Goal: Transaction & Acquisition: Purchase product/service

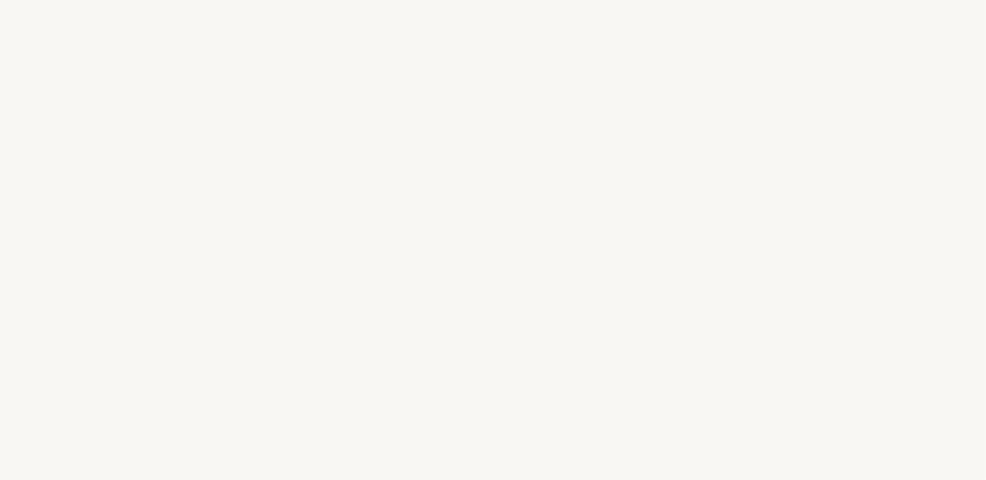
select select "DE"
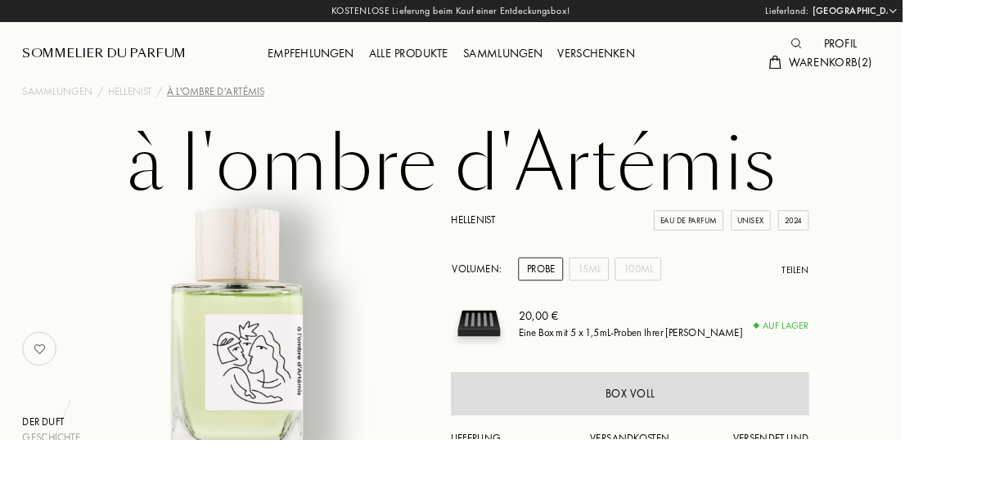
click at [339, 50] on div "Empfehlungen" at bounding box center [340, 58] width 110 height 21
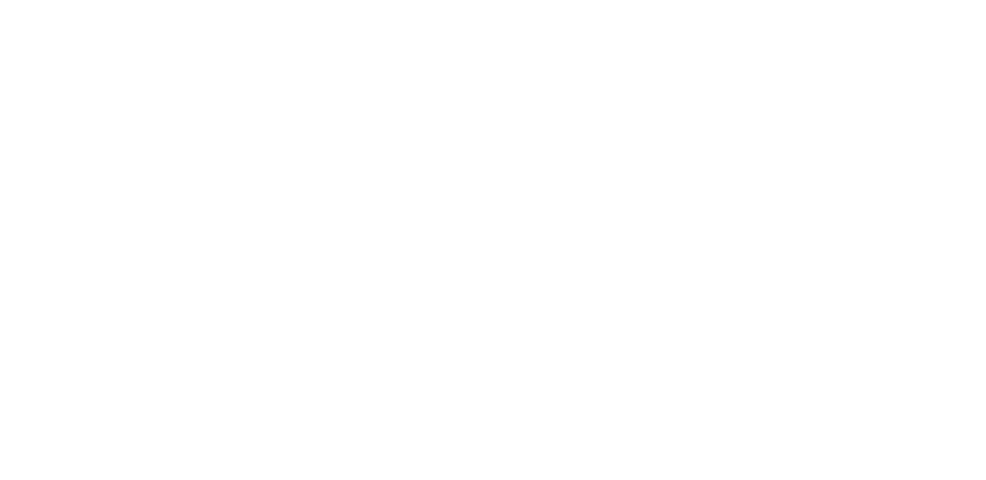
select select "DE"
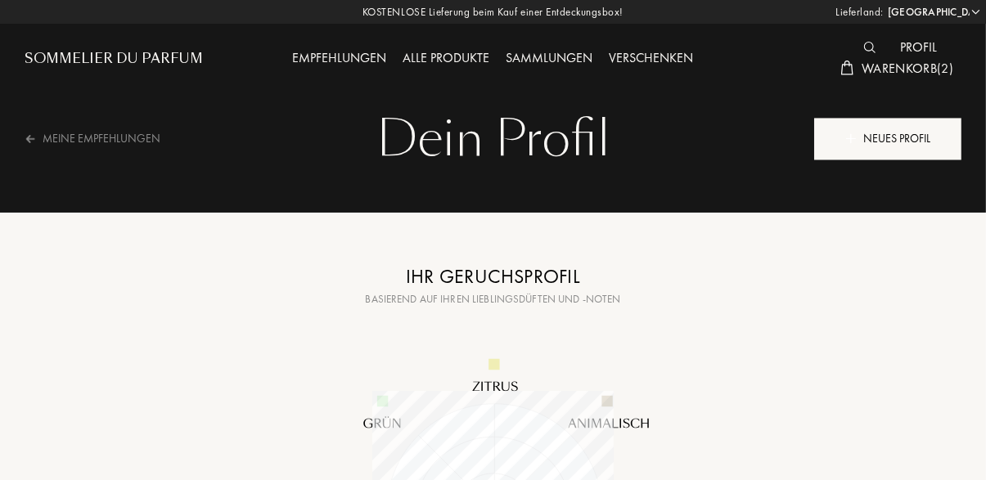
click at [875, 131] on div "Neues Profil" at bounding box center [887, 139] width 147 height 42
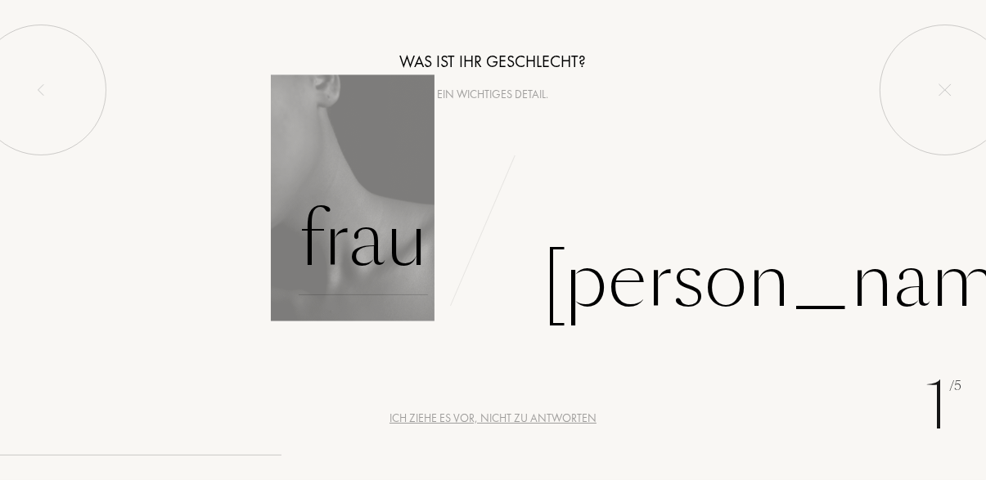
click at [390, 211] on div "Frau" at bounding box center [363, 240] width 129 height 110
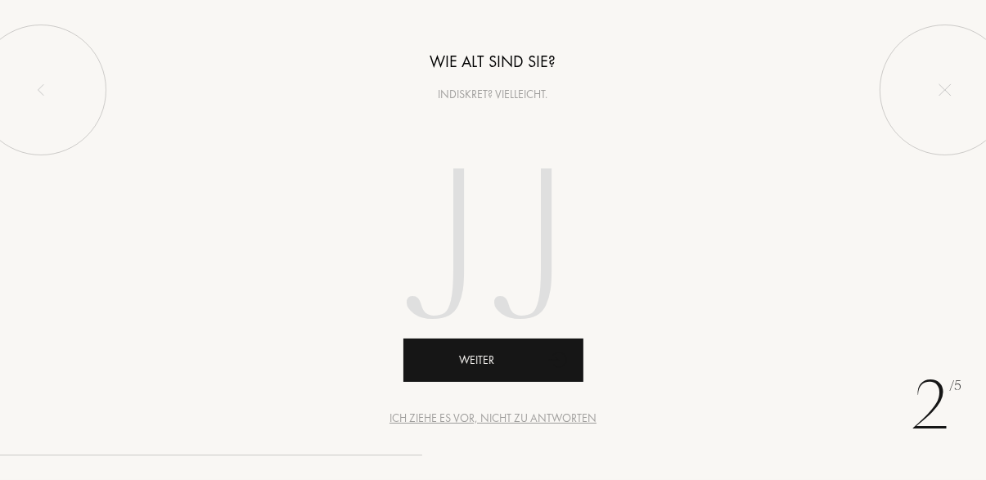
click at [490, 354] on div "Weiter" at bounding box center [493, 360] width 180 height 43
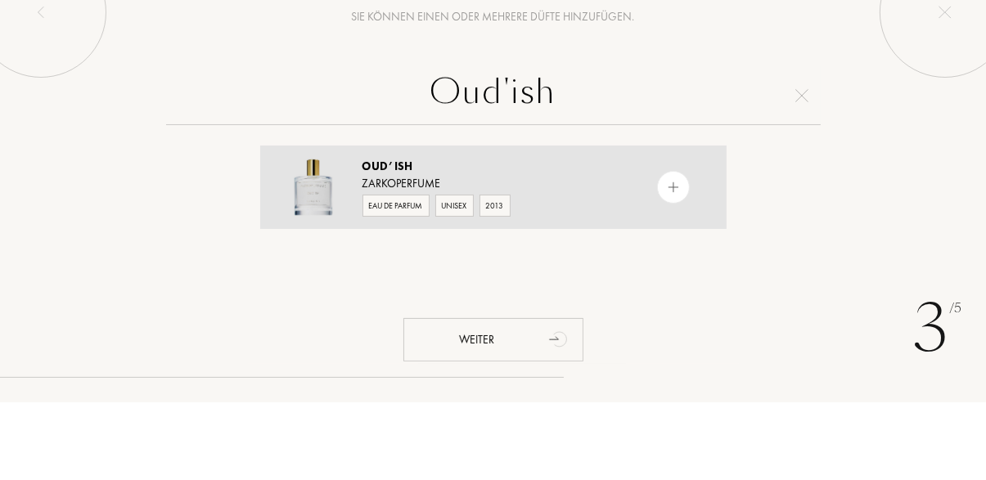
type input "Oud'ish"
click at [678, 273] on div at bounding box center [673, 265] width 33 height 33
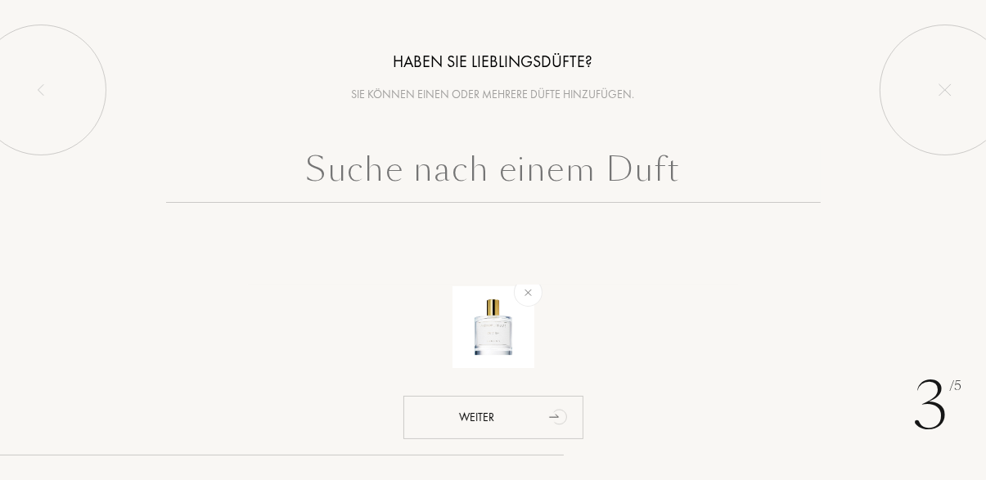
click at [636, 165] on input "text" at bounding box center [493, 173] width 655 height 59
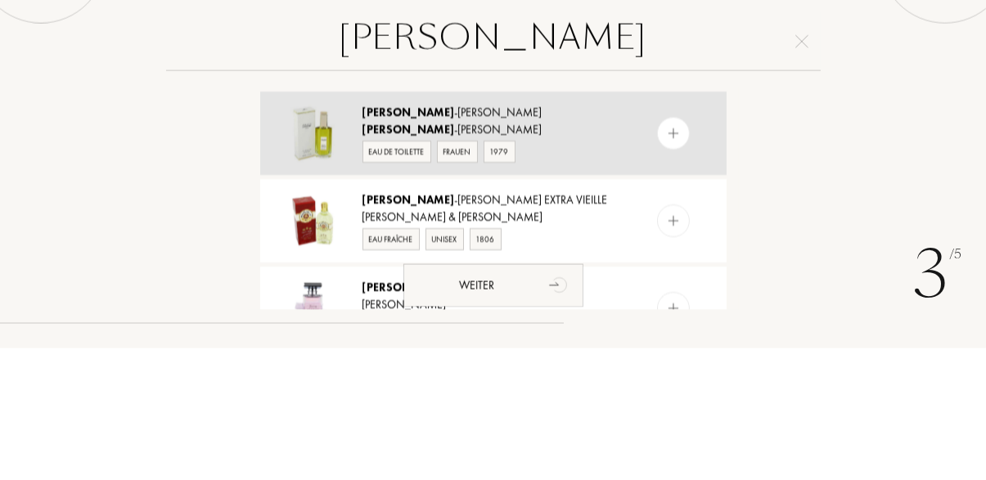
type input "Jean"
click at [679, 264] on div at bounding box center [673, 265] width 33 height 33
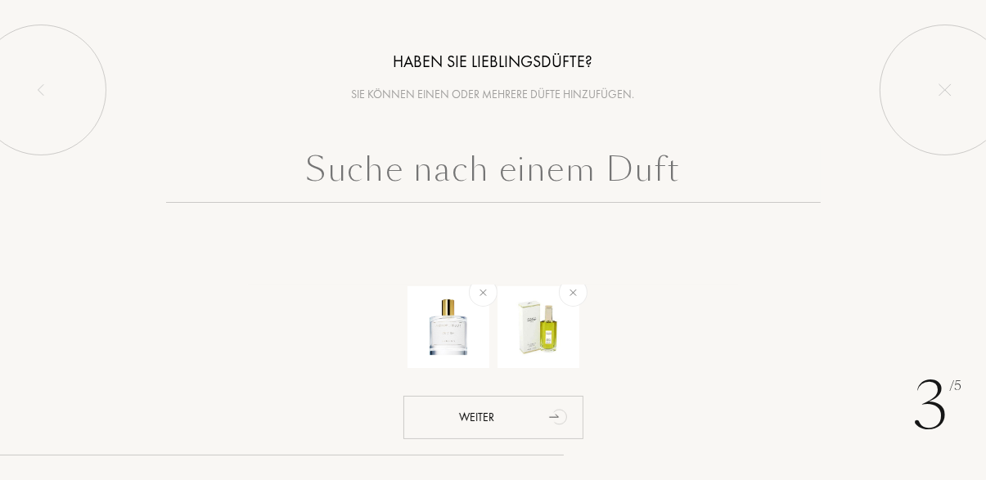
click at [637, 167] on input "text" at bounding box center [493, 173] width 655 height 59
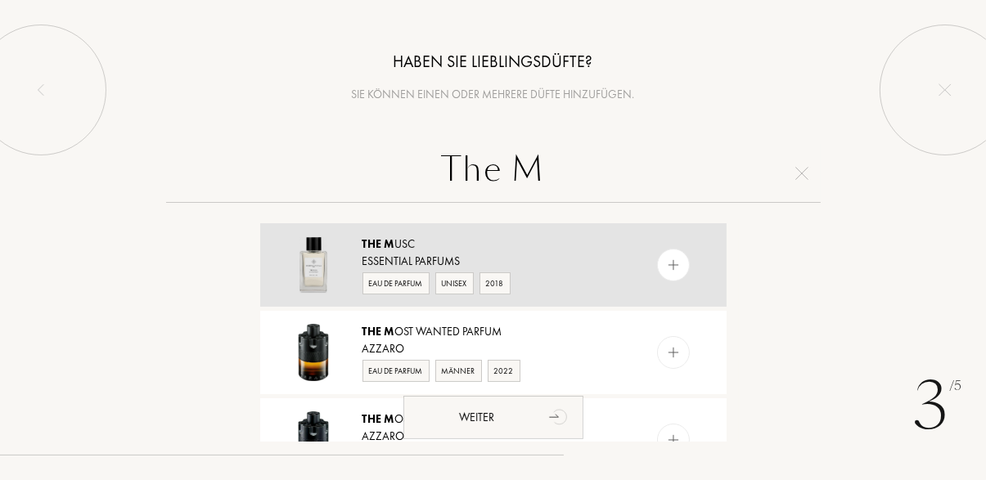
type input "The M"
click at [326, 241] on img at bounding box center [313, 264] width 57 height 57
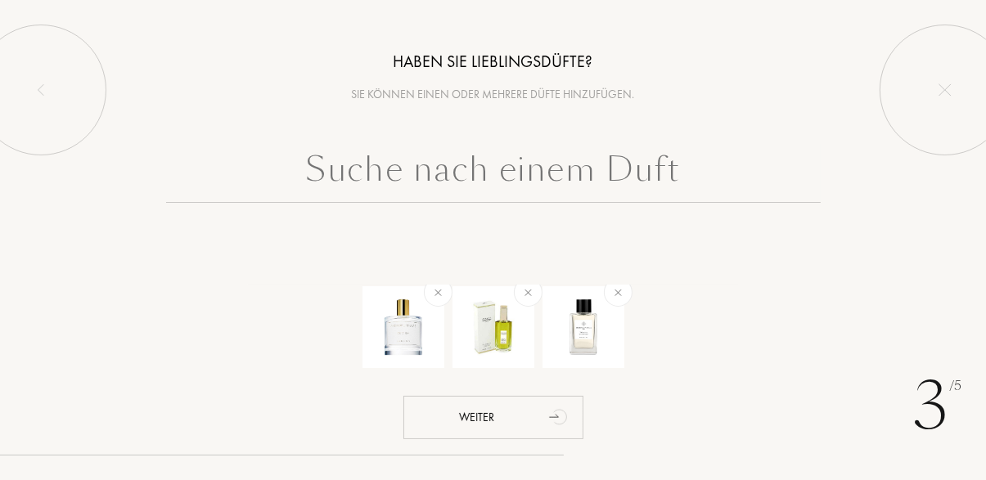
click at [387, 171] on input "text" at bounding box center [493, 173] width 655 height 59
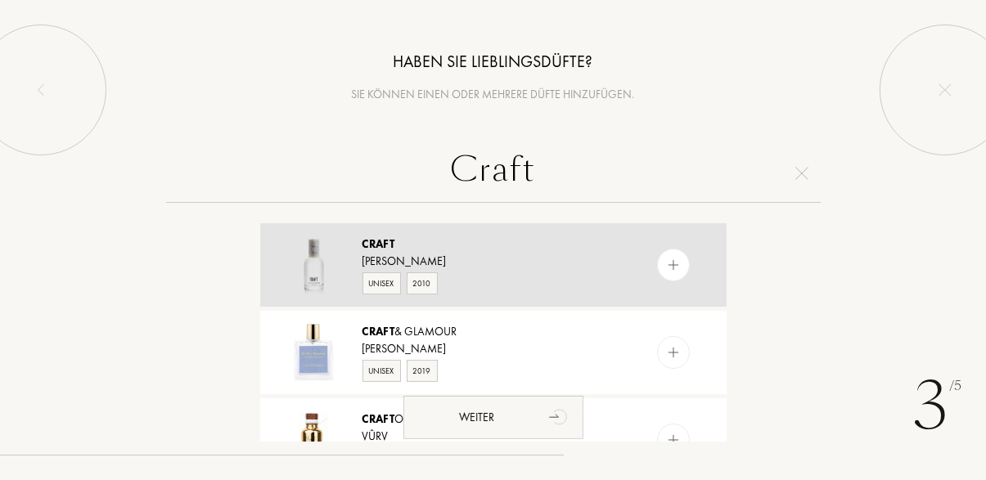
type input "Craft"
click at [674, 267] on img at bounding box center [673, 266] width 16 height 16
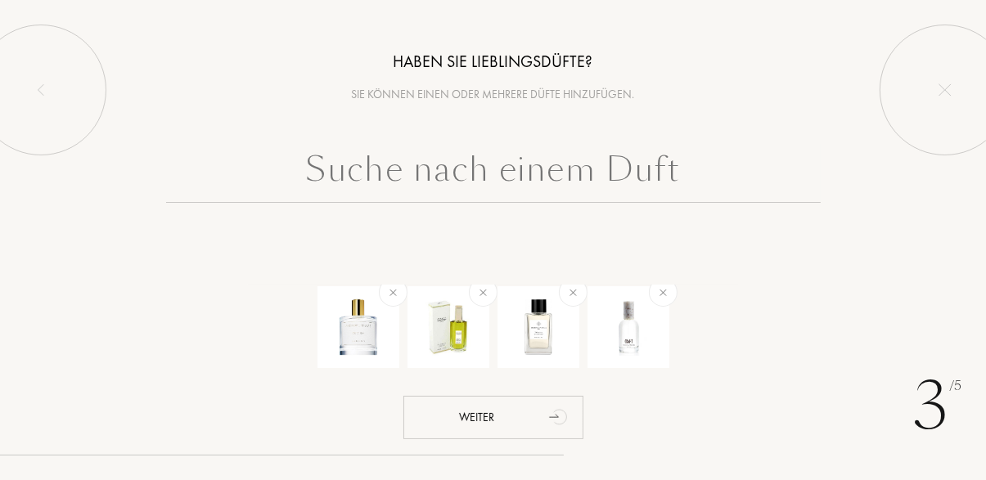
click at [570, 172] on input "text" at bounding box center [493, 173] width 655 height 59
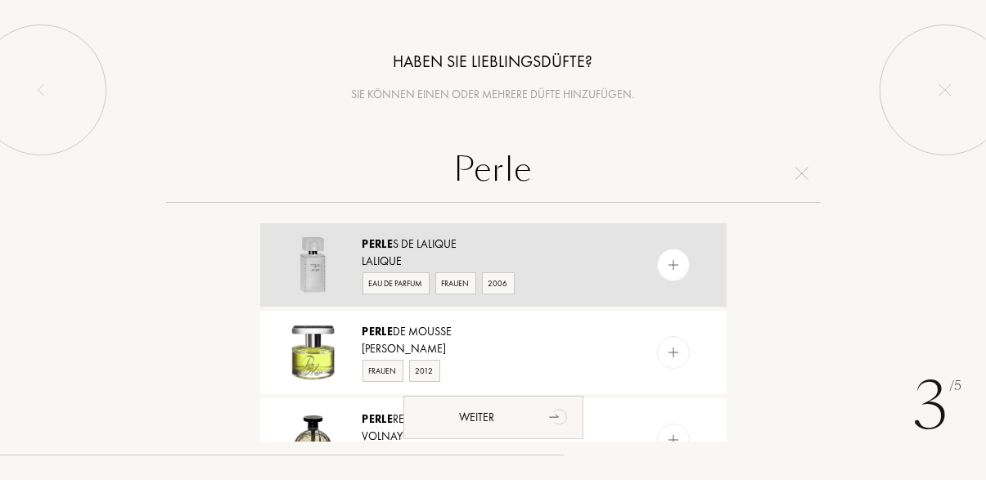
type input "Perle"
click at [682, 272] on div at bounding box center [673, 265] width 33 height 33
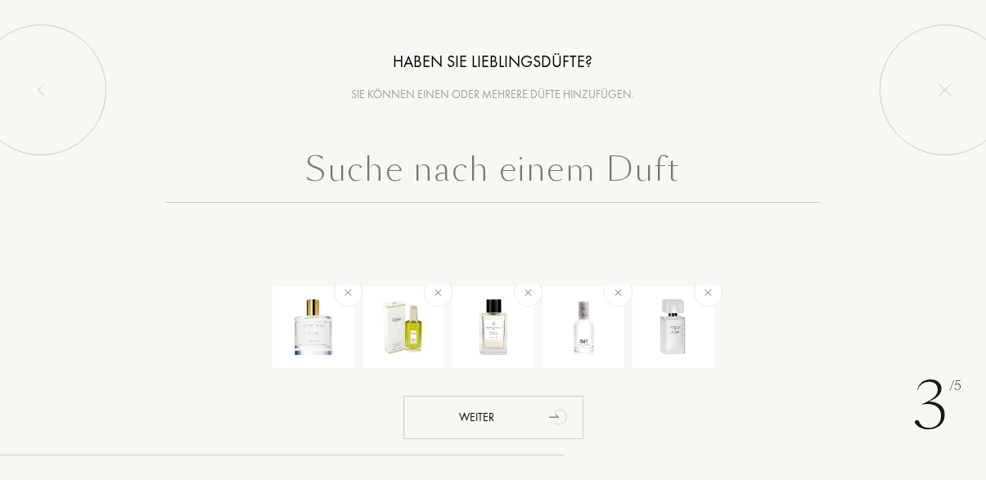
click at [385, 180] on input "text" at bounding box center [493, 173] width 655 height 59
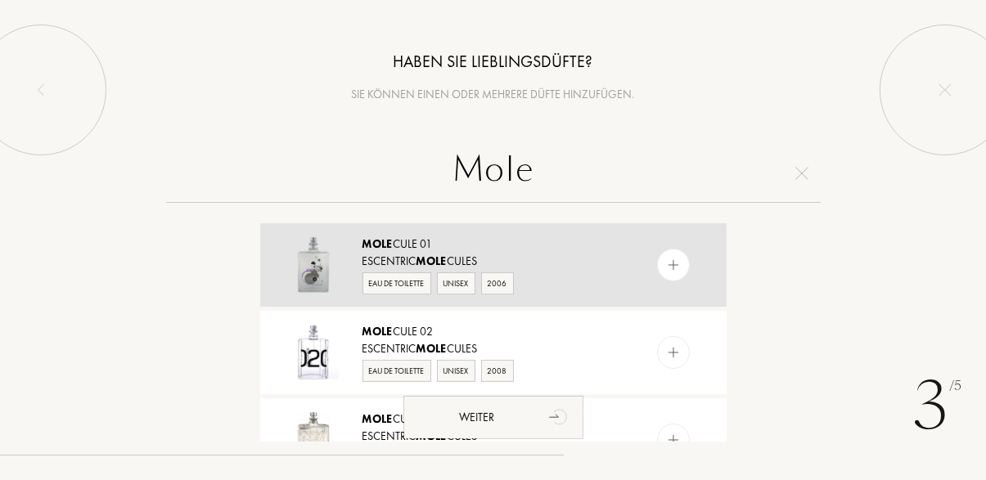
type input "Mole"
click at [677, 263] on img at bounding box center [673, 266] width 16 height 16
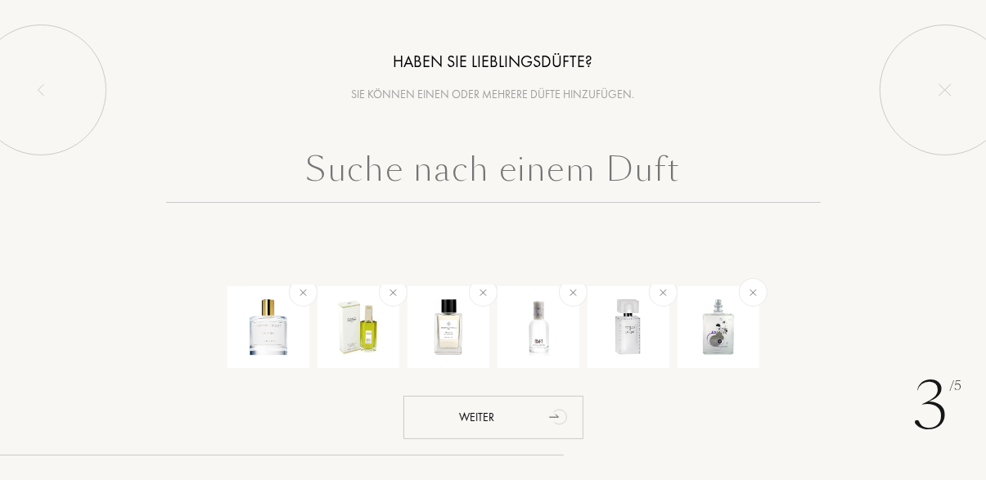
click at [337, 147] on input "text" at bounding box center [493, 173] width 655 height 59
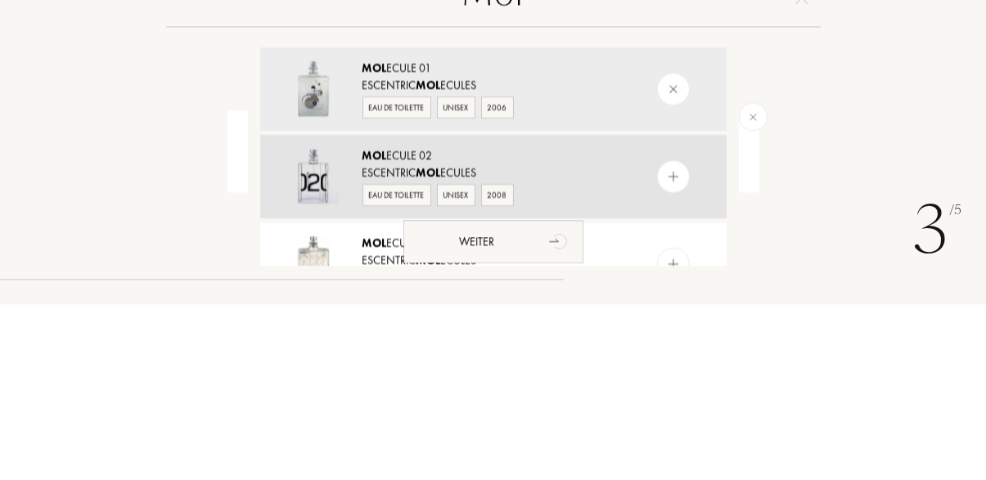
type input "Mol"
click at [674, 342] on div at bounding box center [673, 352] width 33 height 33
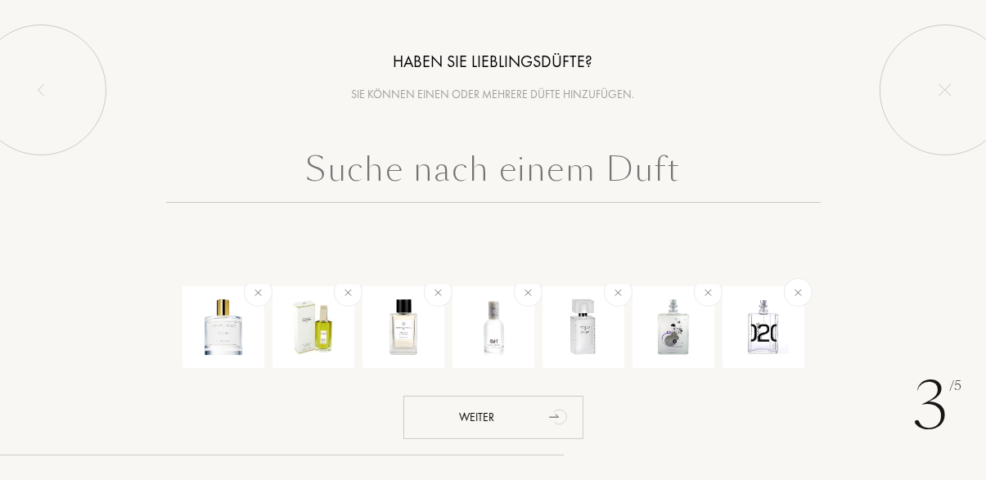
click at [445, 167] on input "text" at bounding box center [493, 173] width 655 height 59
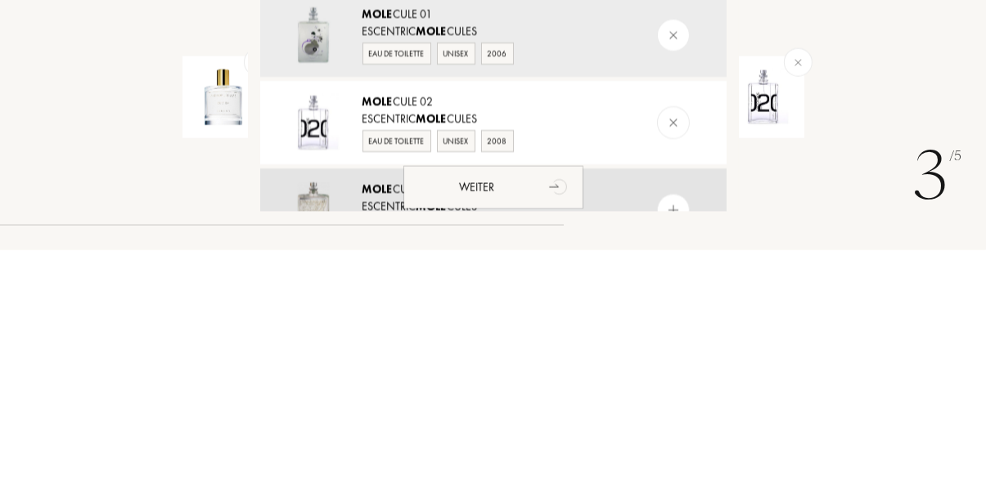
type input "Mole"
click at [675, 440] on img at bounding box center [673, 441] width 16 height 16
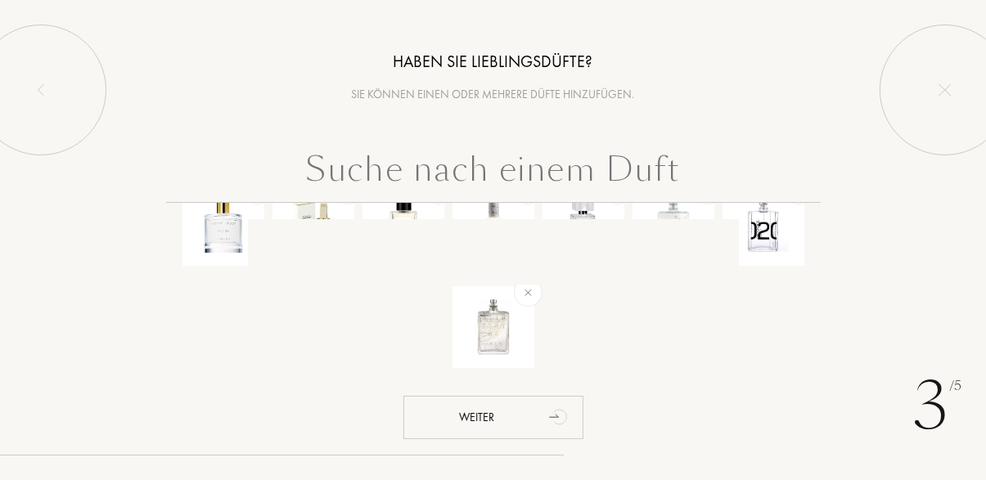
click at [543, 178] on input "text" at bounding box center [493, 173] width 655 height 59
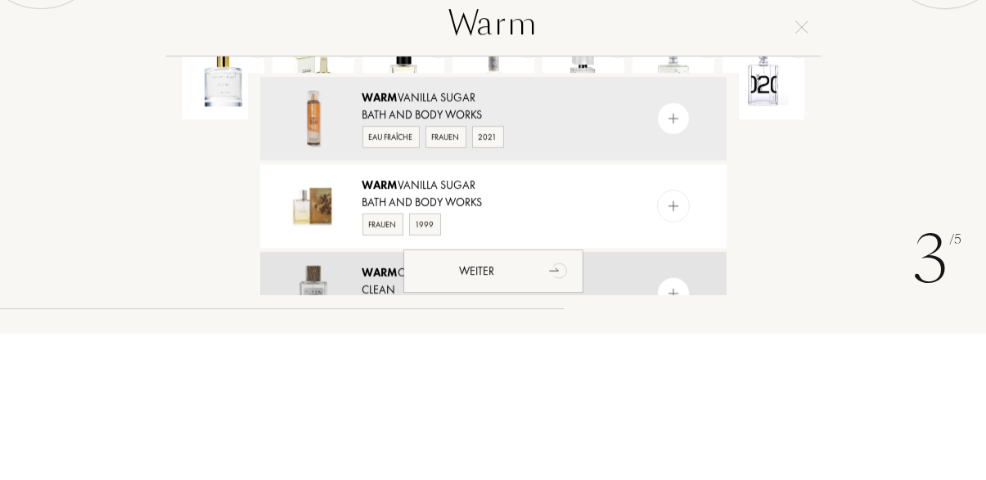
type input "Warm"
click at [673, 426] on div at bounding box center [673, 440] width 33 height 33
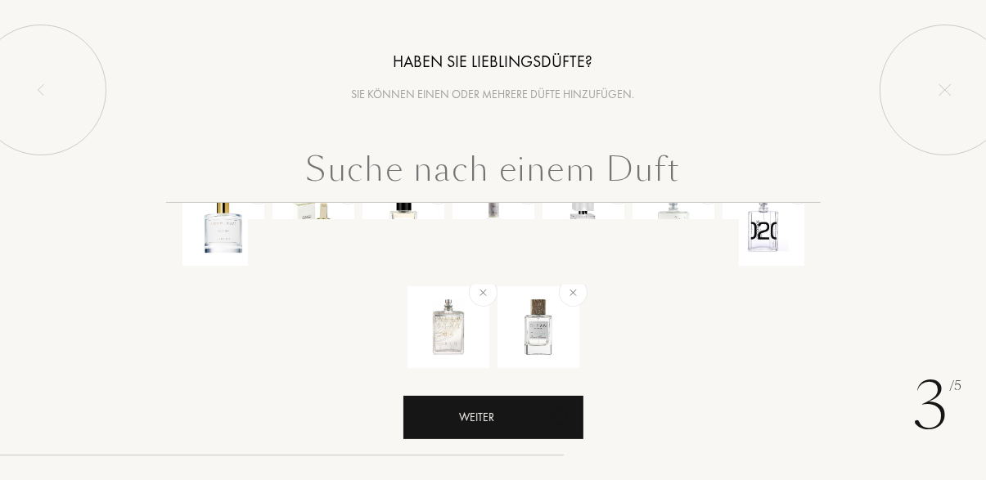
click at [523, 439] on div "Weiter" at bounding box center [493, 417] width 180 height 43
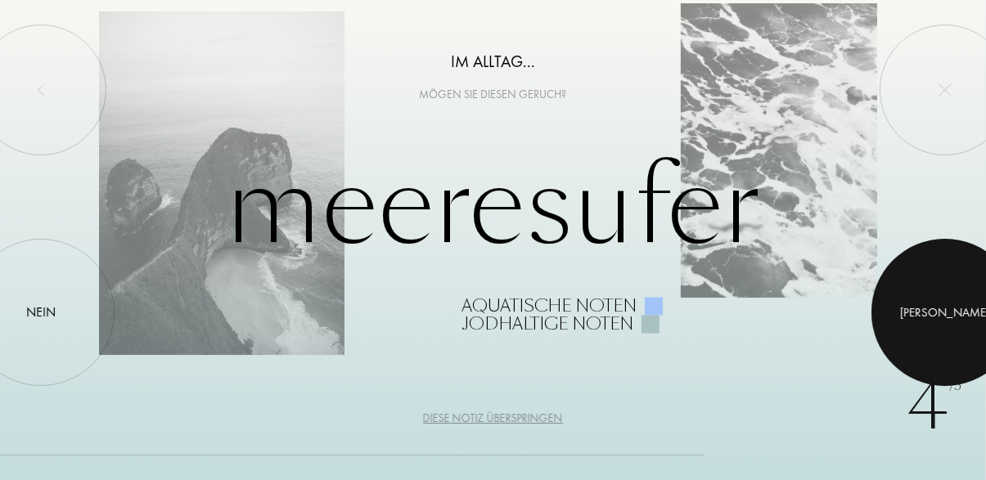
click at [952, 367] on div "Ja" at bounding box center [944, 312] width 147 height 147
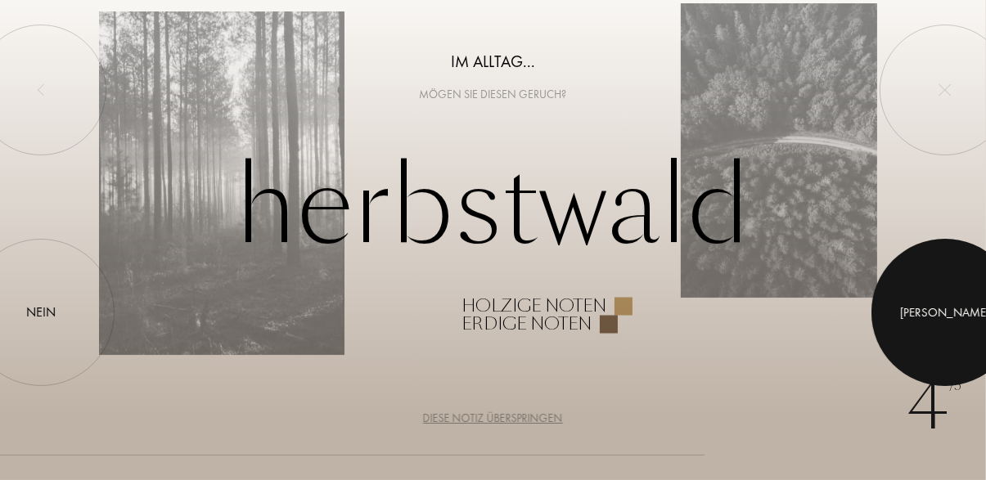
click at [945, 309] on div "Ja" at bounding box center [945, 312] width 89 height 19
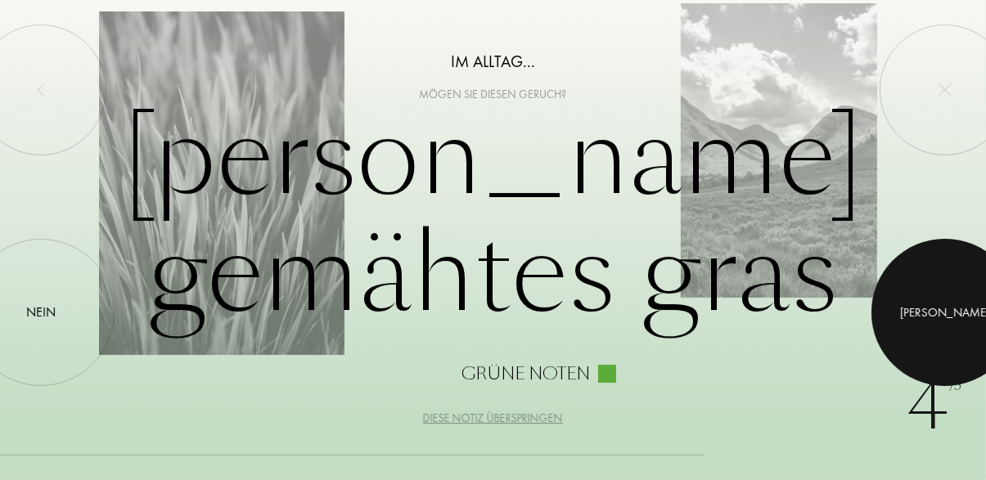
click at [923, 303] on div at bounding box center [944, 312] width 147 height 147
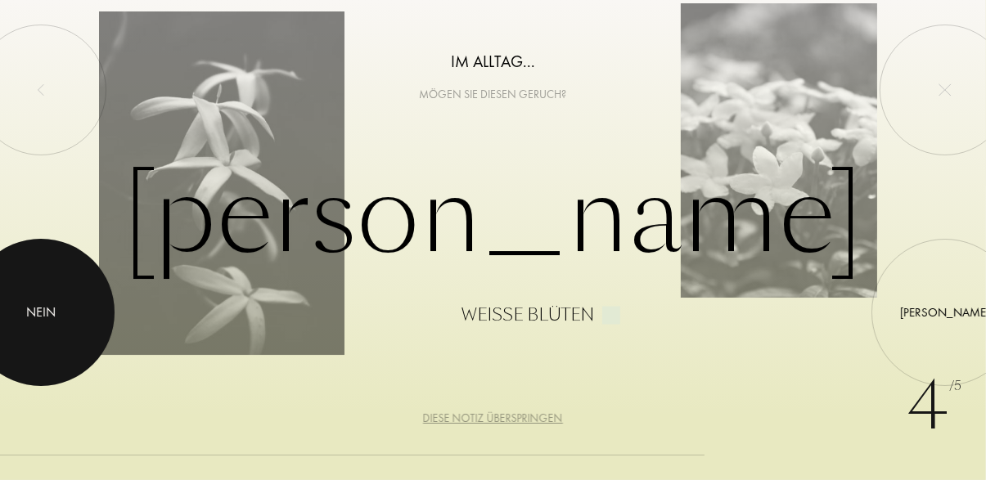
click at [38, 325] on div "Nein" at bounding box center [40, 312] width 147 height 147
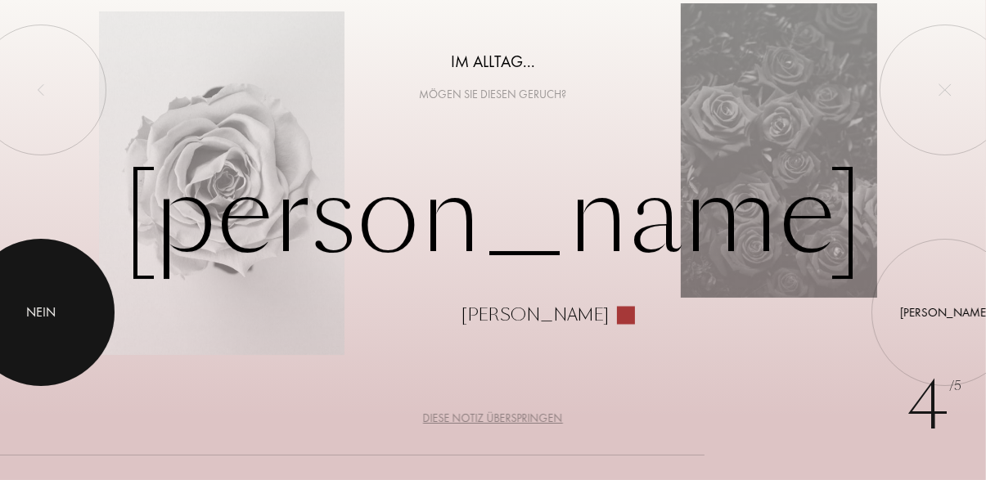
click at [57, 295] on div at bounding box center [40, 312] width 147 height 147
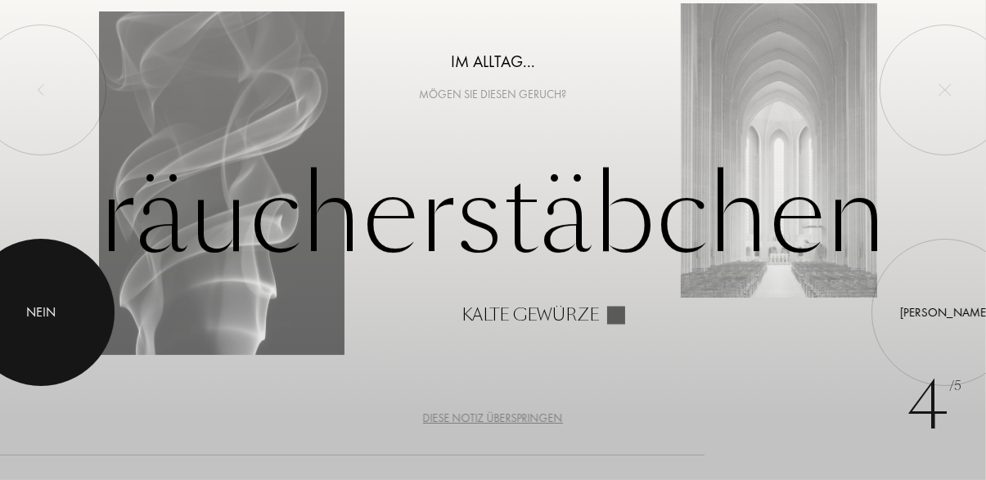
click at [56, 318] on div at bounding box center [40, 312] width 147 height 147
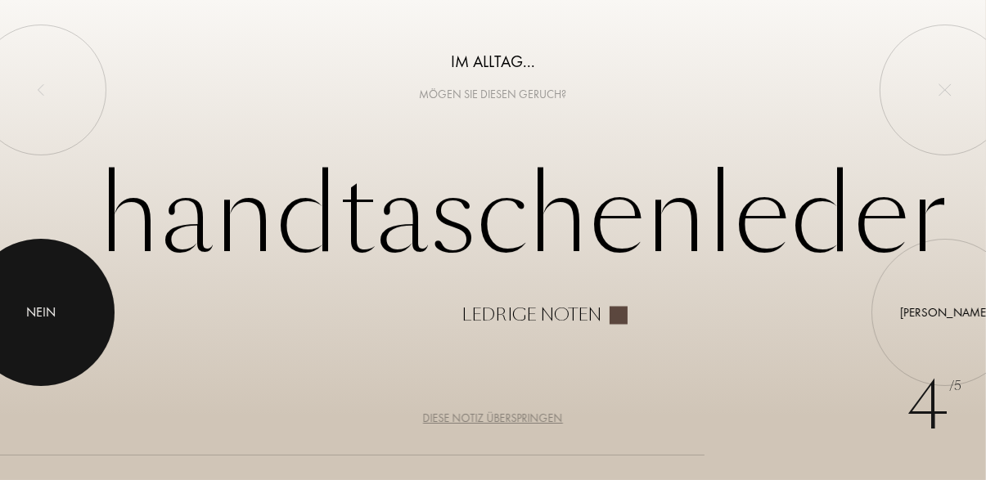
click at [43, 305] on div "Nein" at bounding box center [40, 313] width 29 height 20
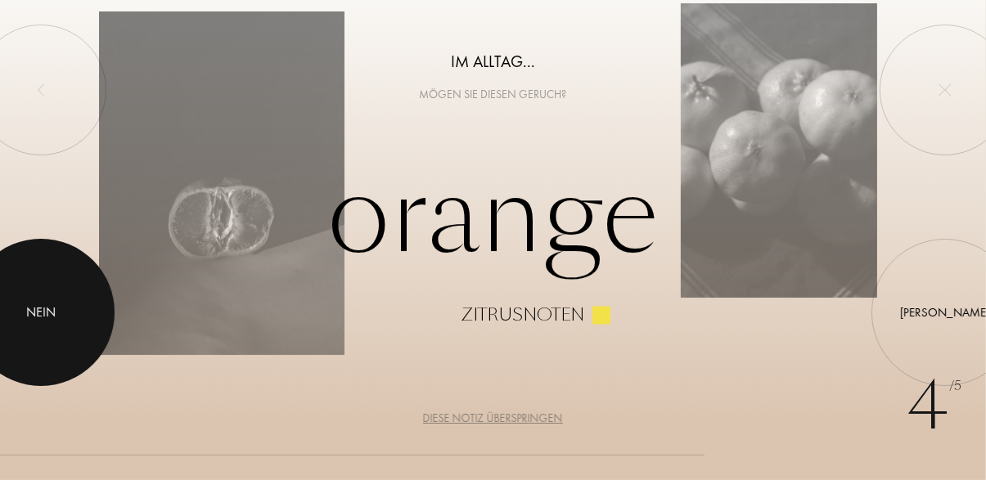
click at [51, 307] on div "Nein" at bounding box center [40, 313] width 29 height 20
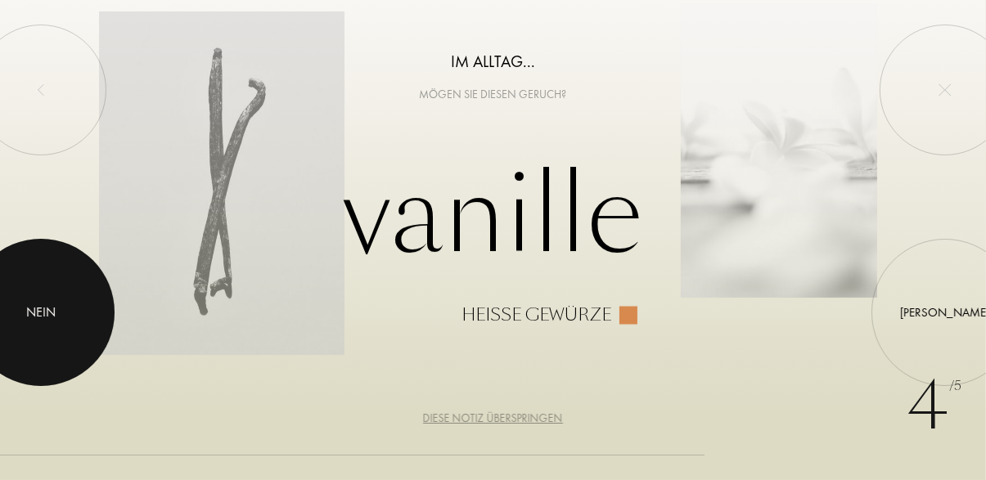
click at [52, 304] on div "Nein" at bounding box center [40, 313] width 29 height 20
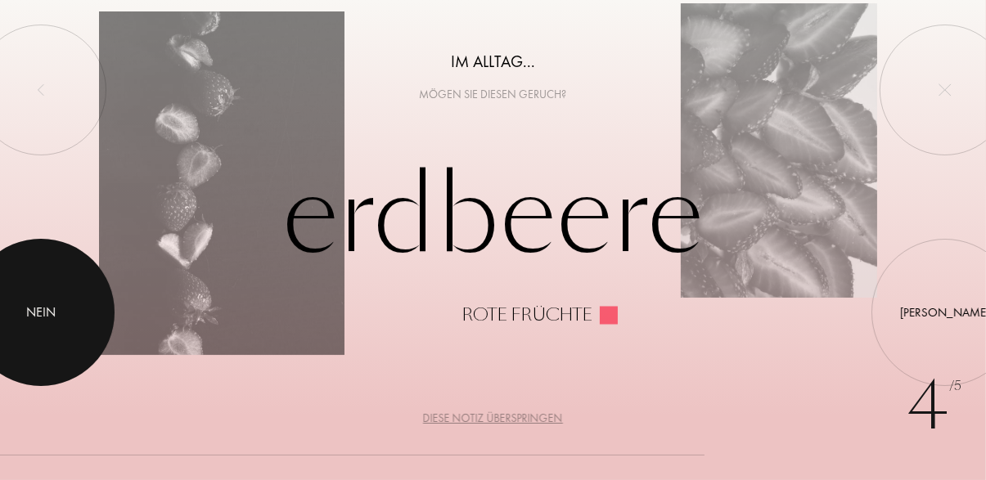
click at [48, 317] on div "Nein" at bounding box center [40, 313] width 29 height 20
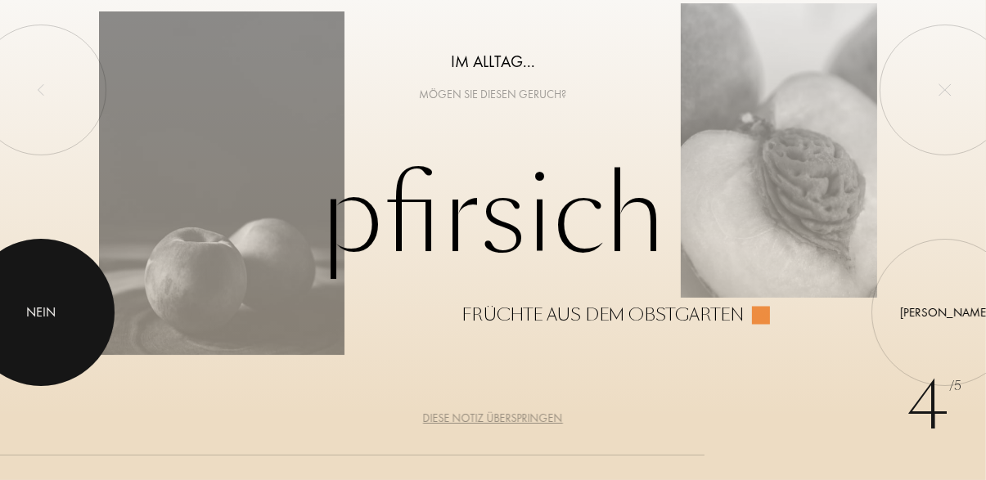
click at [42, 325] on div at bounding box center [40, 312] width 147 height 147
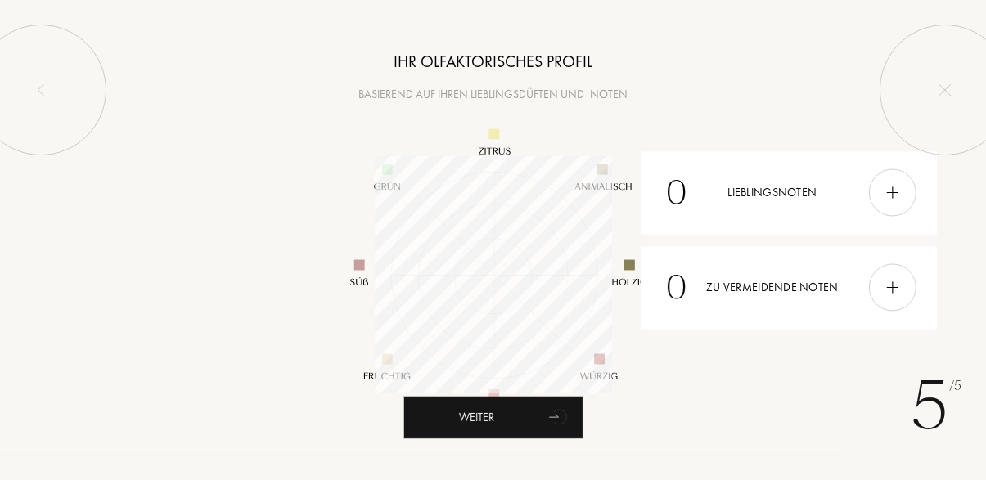
scroll to position [237, 237]
click at [891, 190] on img at bounding box center [893, 193] width 18 height 18
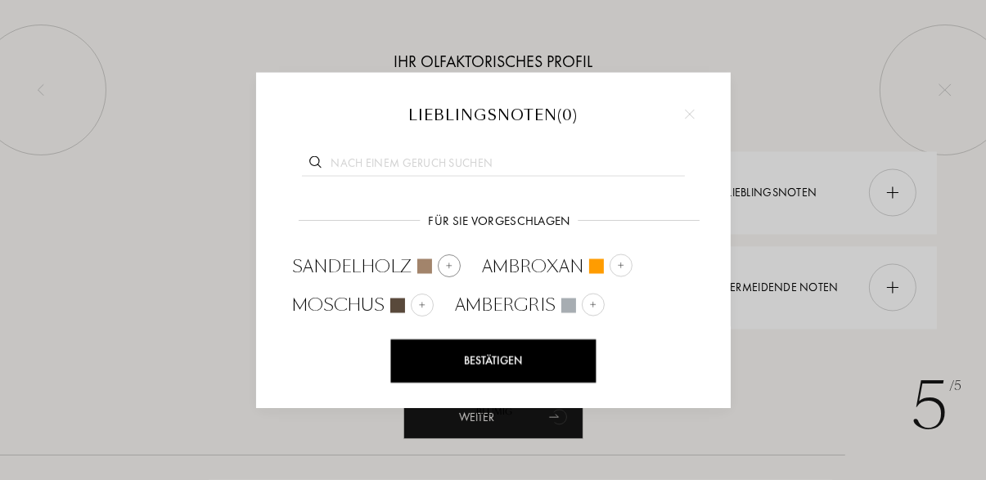
click at [441, 259] on div at bounding box center [449, 265] width 23 height 23
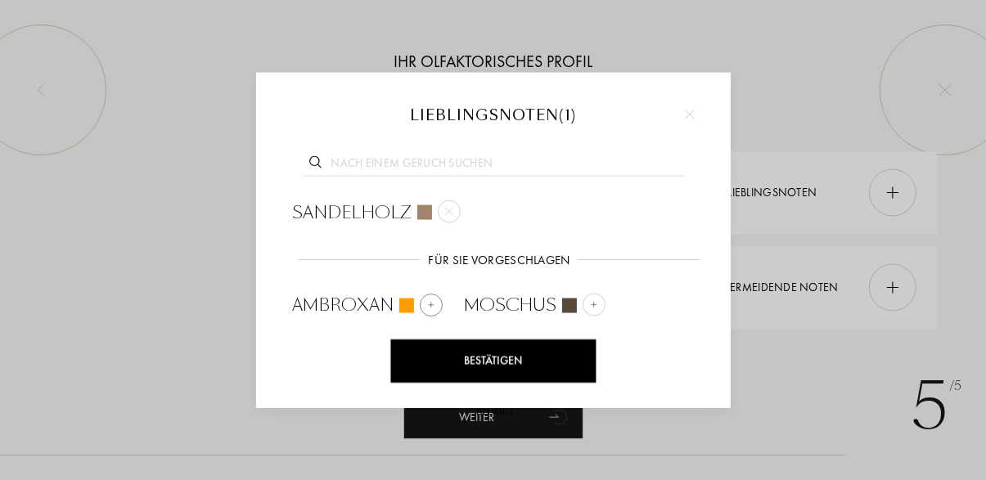
click at [428, 301] on img at bounding box center [430, 304] width 8 height 8
click at [421, 304] on img at bounding box center [421, 304] width 8 height 8
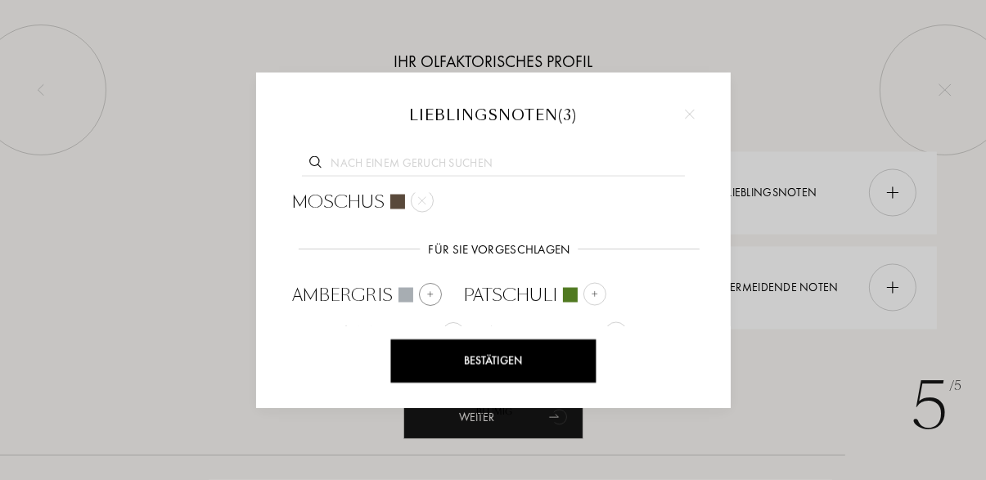
scroll to position [107, 0]
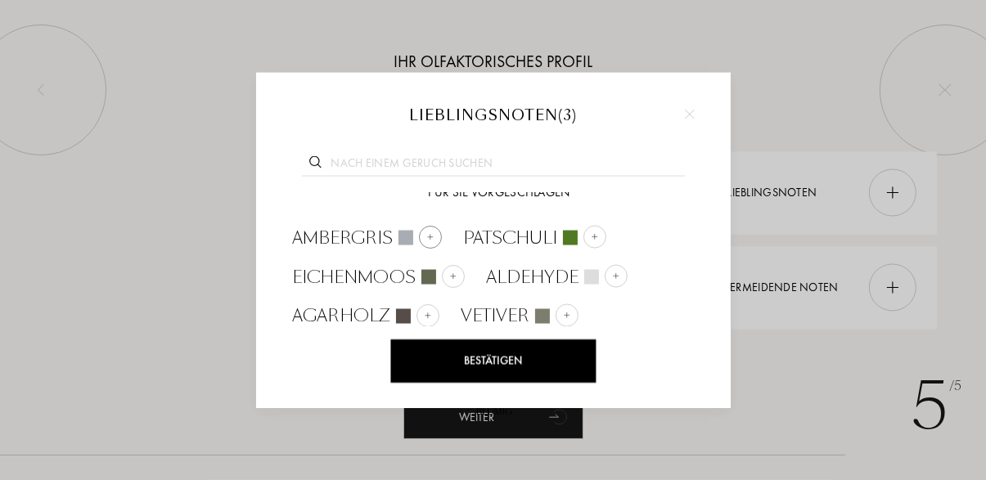
click at [427, 233] on img at bounding box center [430, 236] width 8 height 8
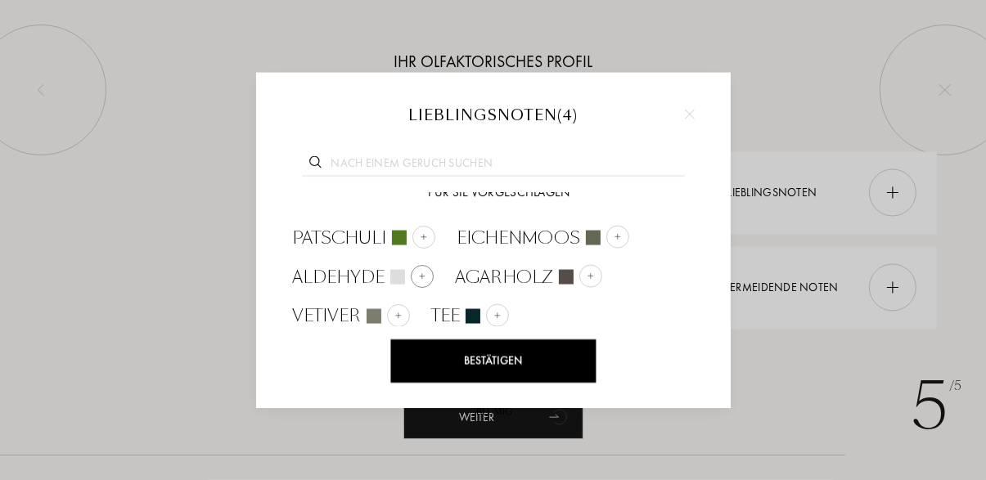
click at [401, 272] on div at bounding box center [397, 276] width 15 height 15
click at [648, 270] on div "Tee" at bounding box center [639, 276] width 77 height 25
click at [593, 235] on div at bounding box center [593, 237] width 15 height 15
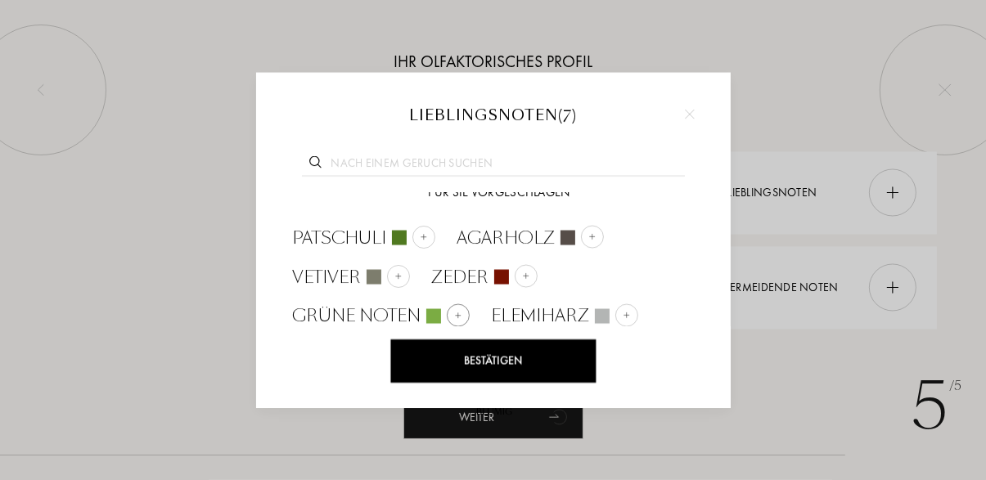
click at [408, 322] on span "grüne Noten" at bounding box center [357, 316] width 128 height 25
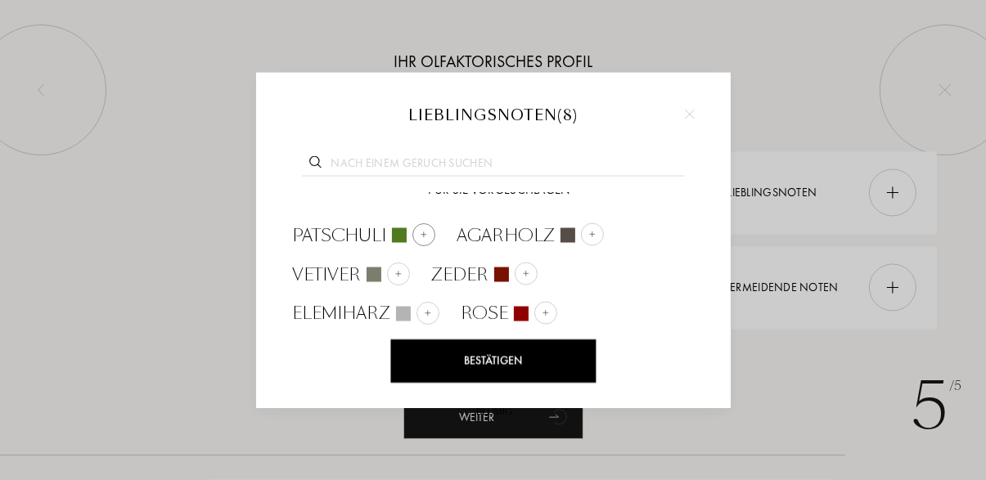
click at [354, 232] on span "Patschuli" at bounding box center [340, 235] width 94 height 25
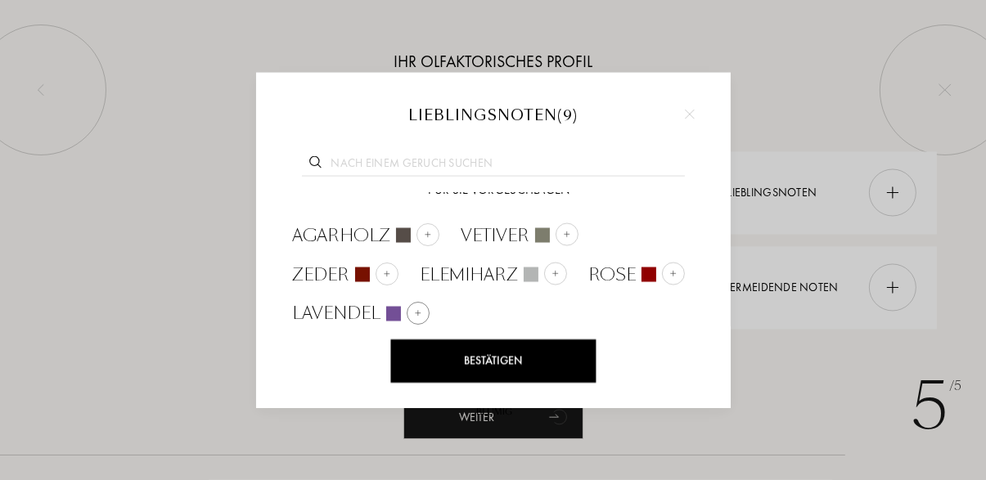
click at [344, 315] on span "Lavendel" at bounding box center [337, 313] width 88 height 25
click at [628, 273] on span "Rose" at bounding box center [612, 274] width 47 height 25
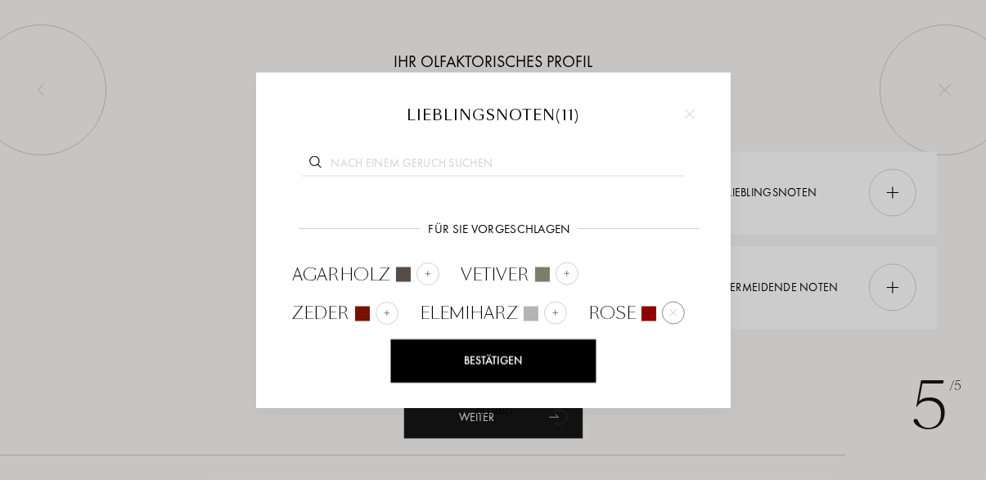
scroll to position [267, 0]
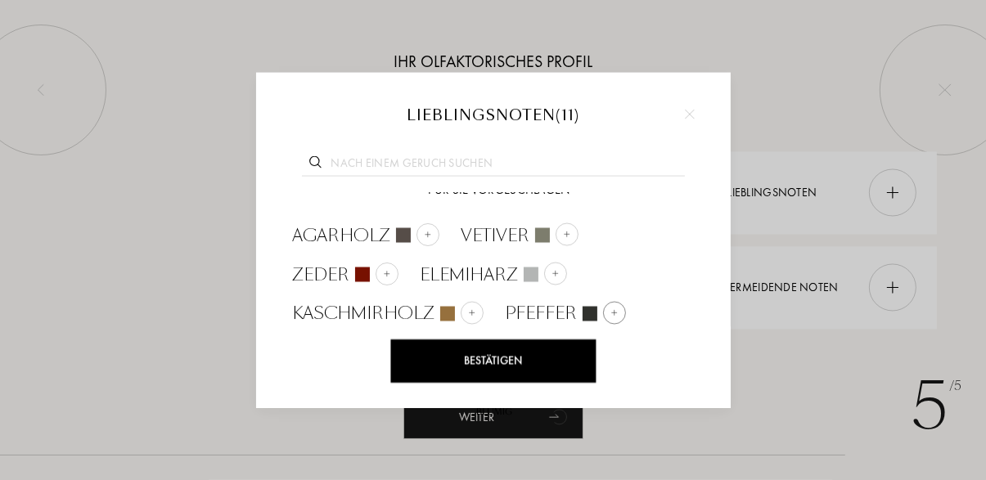
click at [547, 304] on span "Pfeffer" at bounding box center [542, 313] width 72 height 25
click at [399, 316] on span "Kaschmirholz" at bounding box center [364, 313] width 142 height 25
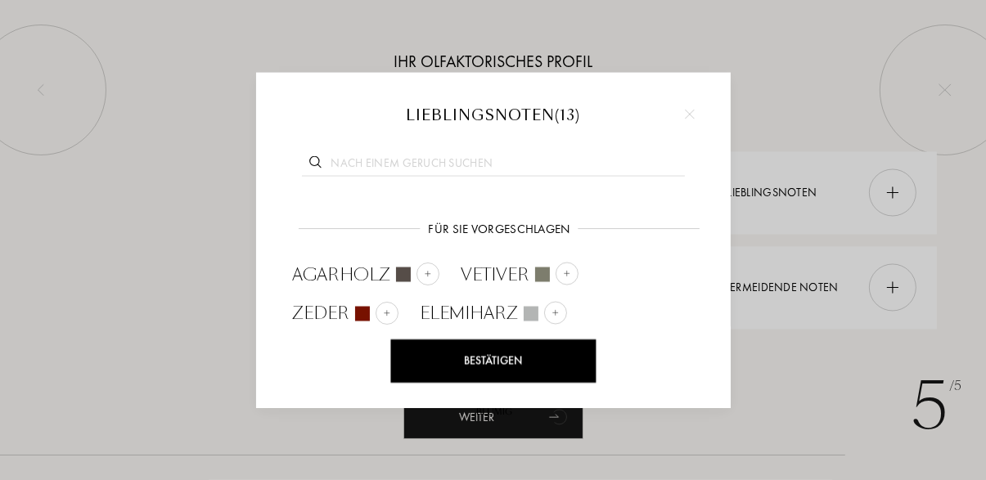
scroll to position [306, 0]
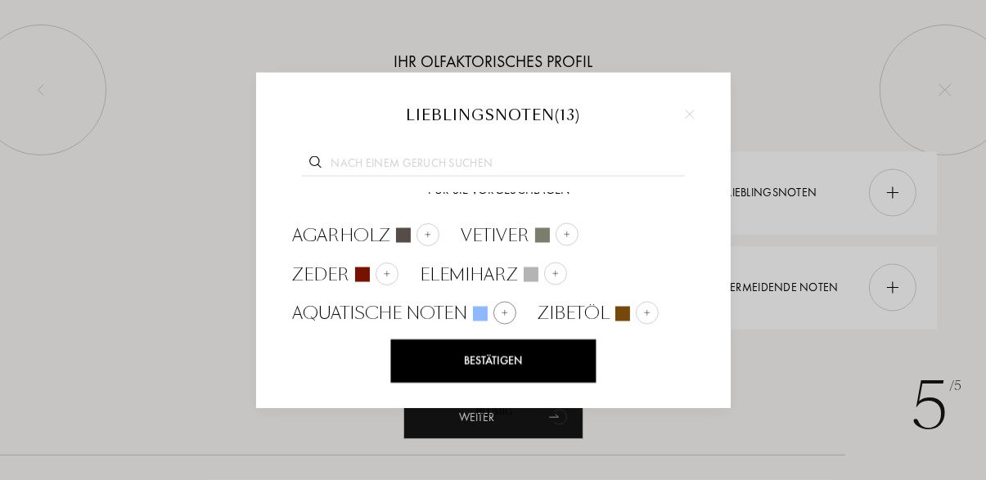
click at [380, 313] on span "aquatische Noten" at bounding box center [380, 313] width 175 height 25
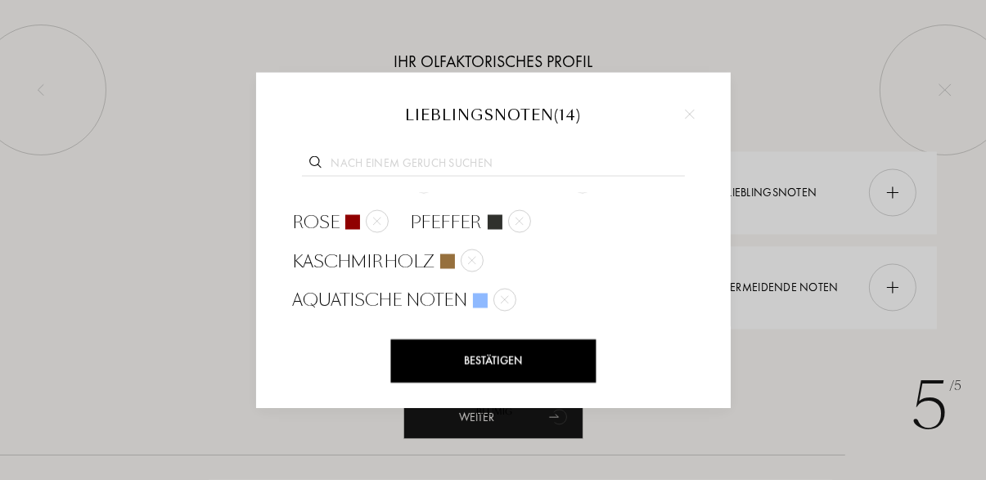
scroll to position [345, 0]
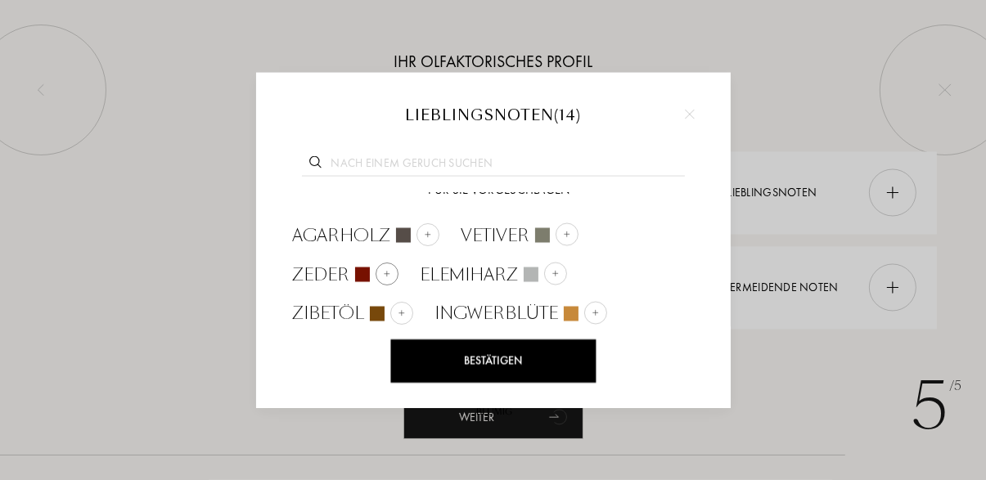
click at [324, 268] on span "Zeder" at bounding box center [321, 274] width 57 height 25
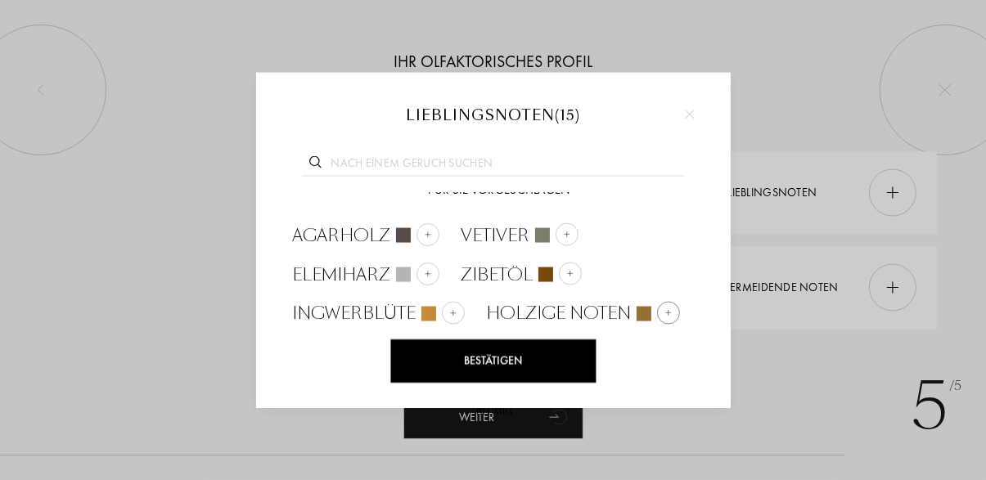
click at [533, 318] on span "holzige Noten" at bounding box center [559, 313] width 145 height 25
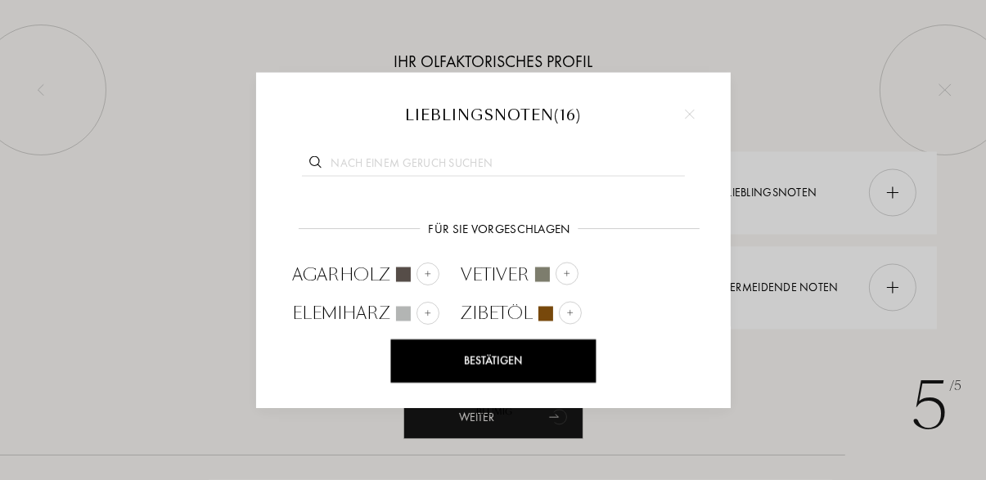
scroll to position [385, 0]
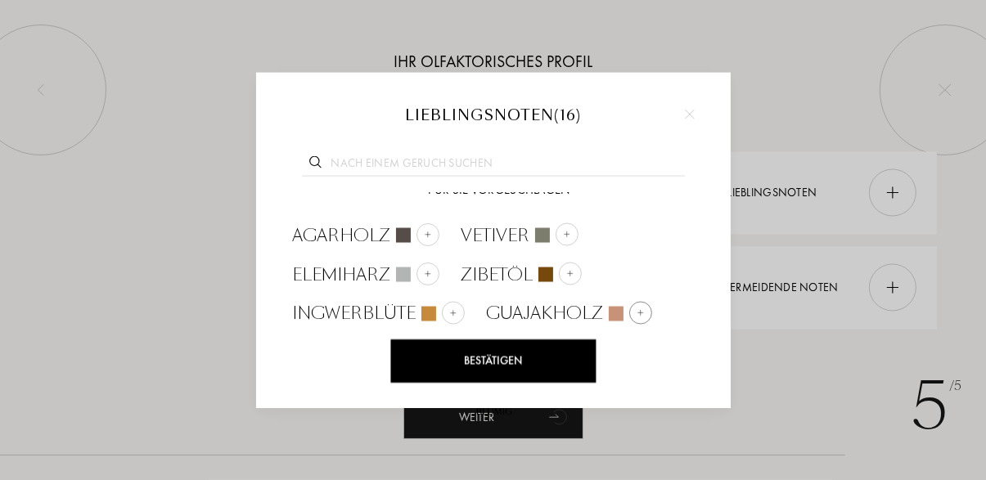
click at [540, 302] on span "Guajakholz" at bounding box center [545, 313] width 117 height 25
click at [513, 308] on span "Zypresse" at bounding box center [530, 313] width 86 height 25
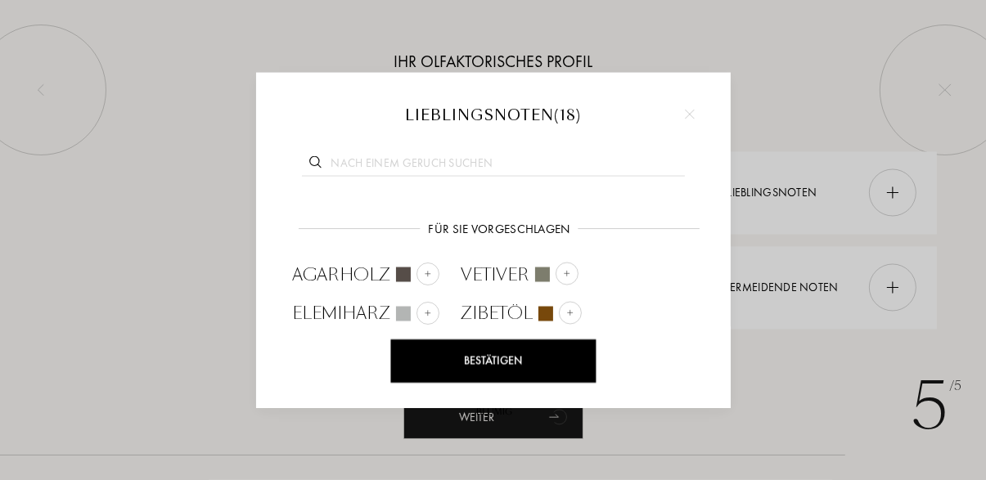
scroll to position [424, 0]
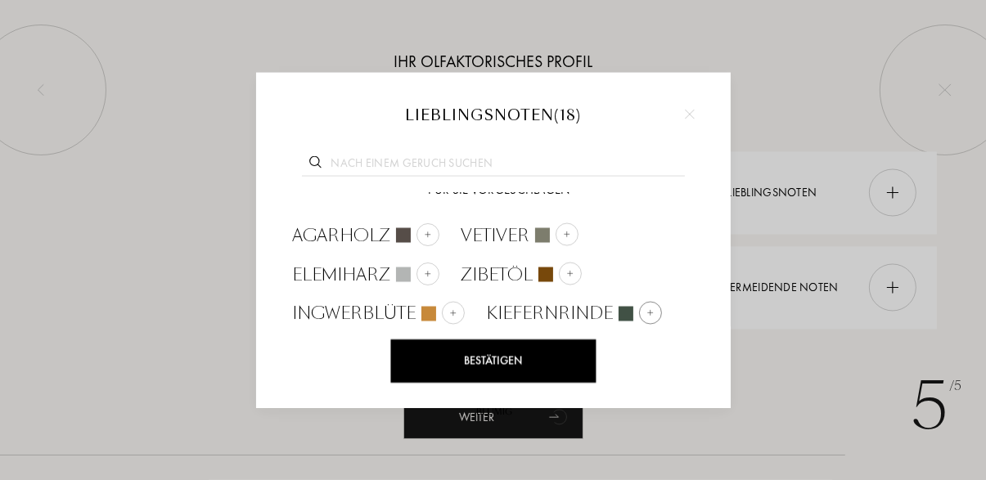
click at [512, 309] on span "Kiefernrinde" at bounding box center [550, 313] width 127 height 25
click at [517, 313] on span "Balsamtanne" at bounding box center [550, 313] width 126 height 25
click at [482, 271] on span "Zibetöl" at bounding box center [498, 274] width 72 height 25
click at [491, 243] on span "Vetiver" at bounding box center [496, 235] width 69 height 25
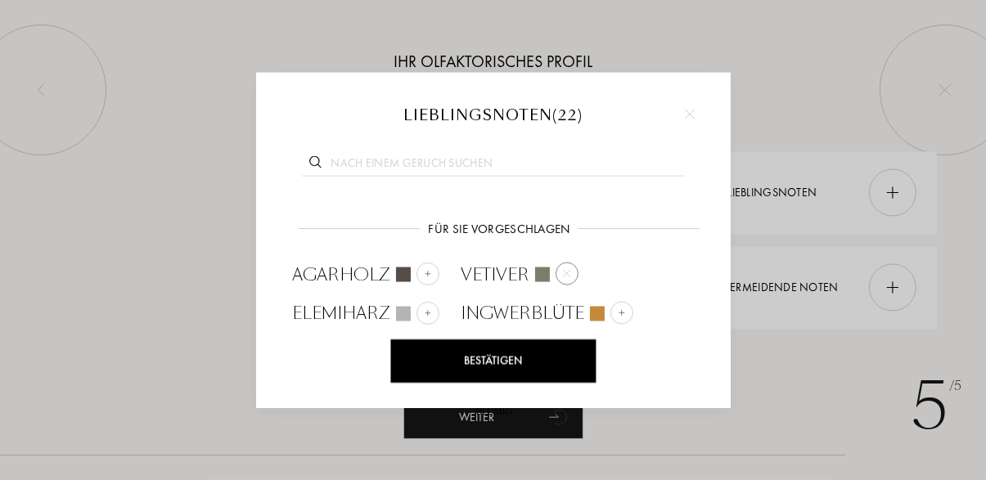
scroll to position [502, 0]
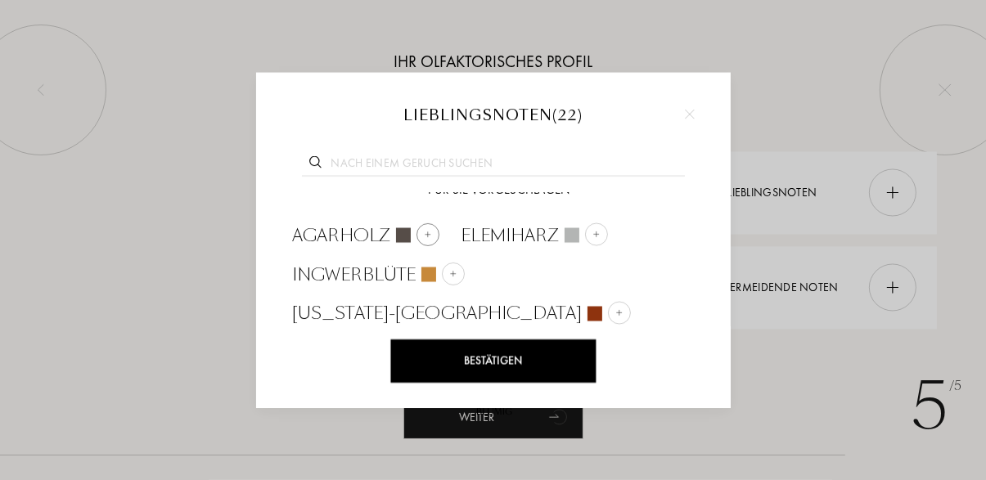
click at [396, 236] on div at bounding box center [403, 234] width 15 height 15
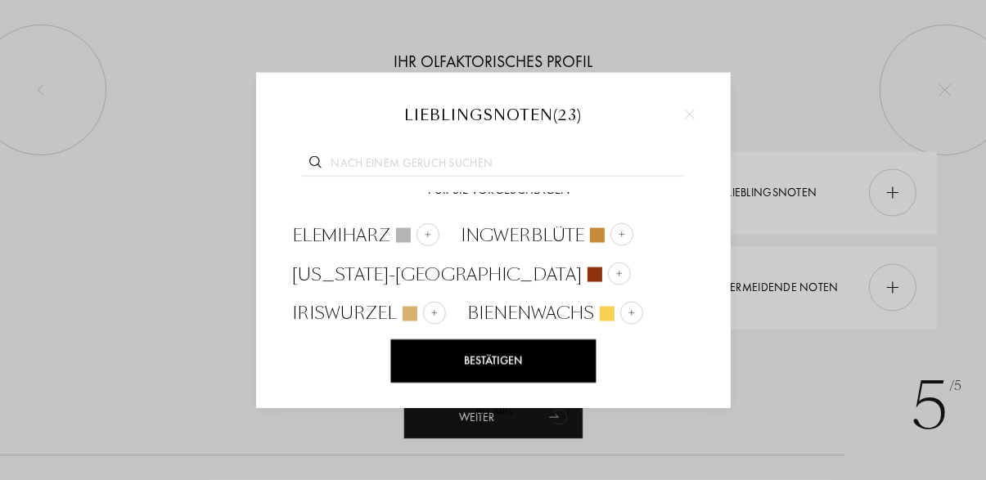
click at [530, 354] on div "Bestätigen" at bounding box center [492, 361] width 205 height 43
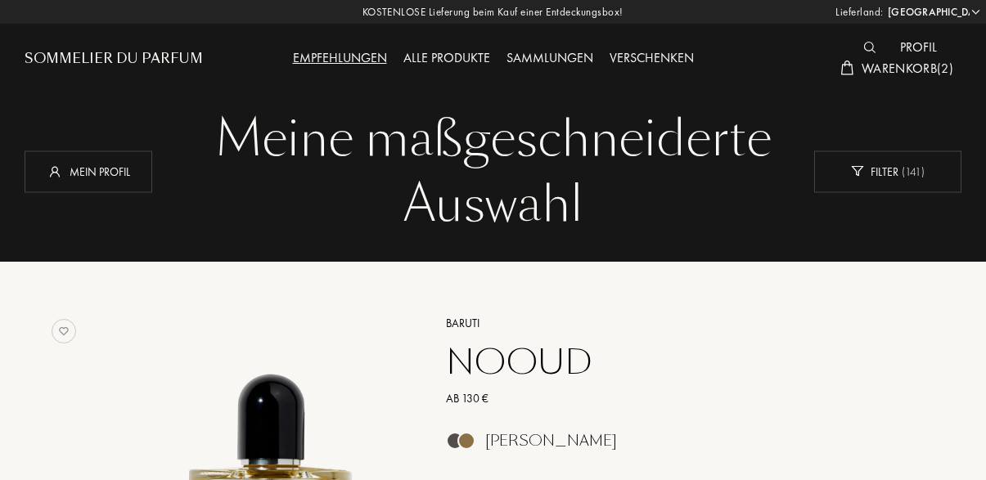
select select "DE"
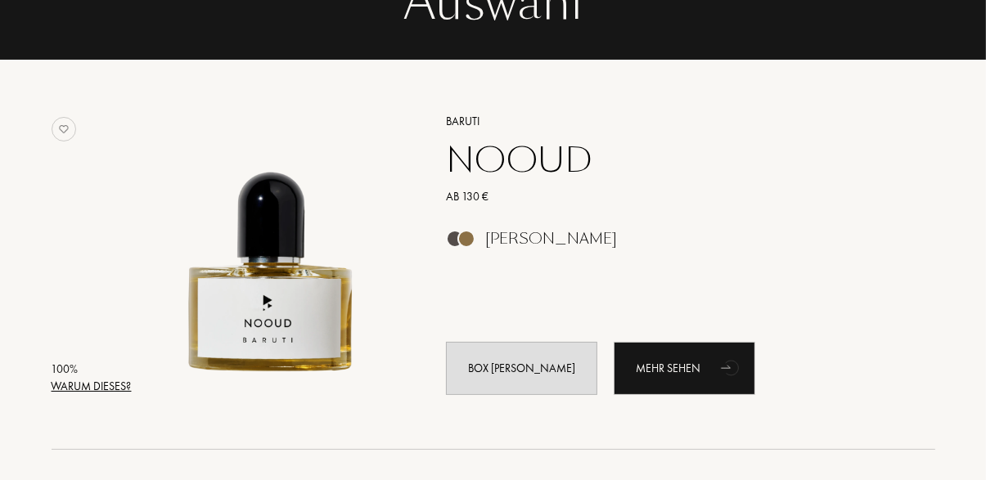
scroll to position [203, 0]
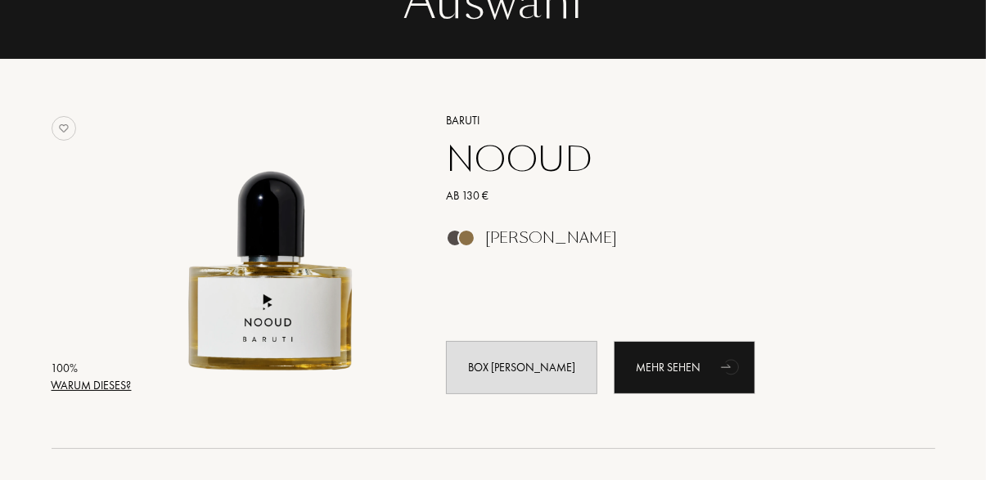
click at [101, 379] on div "Warum dieses?" at bounding box center [92, 385] width 80 height 17
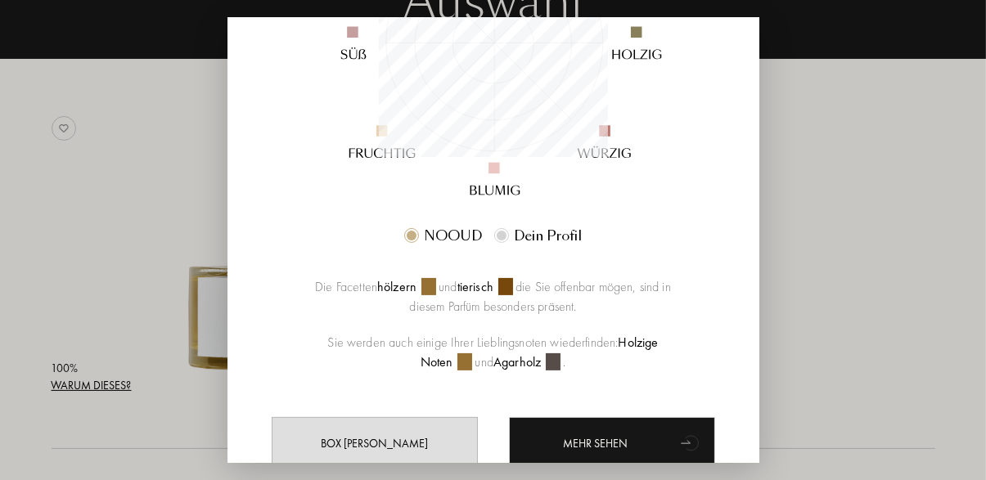
scroll to position [380, 0]
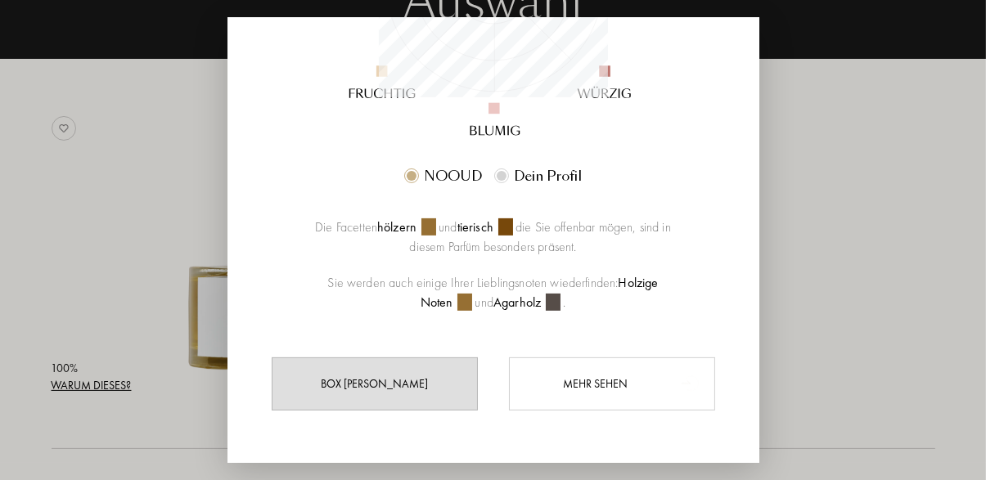
click at [601, 410] on div "Mehr sehen" at bounding box center [612, 383] width 206 height 53
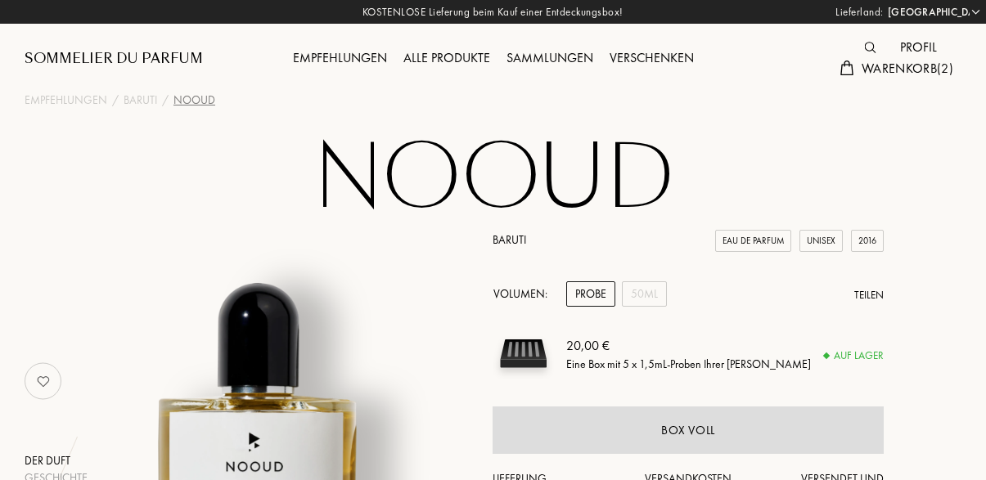
select select "DE"
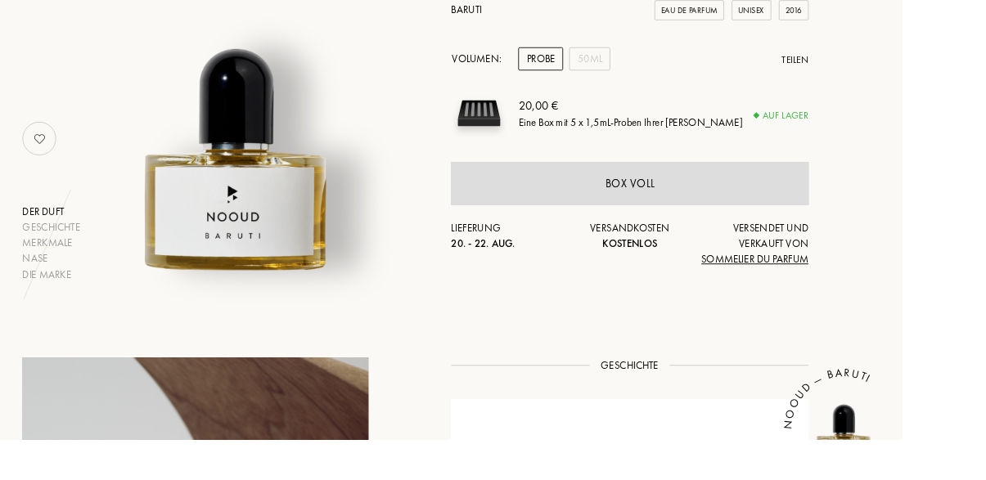
scroll to position [205, 0]
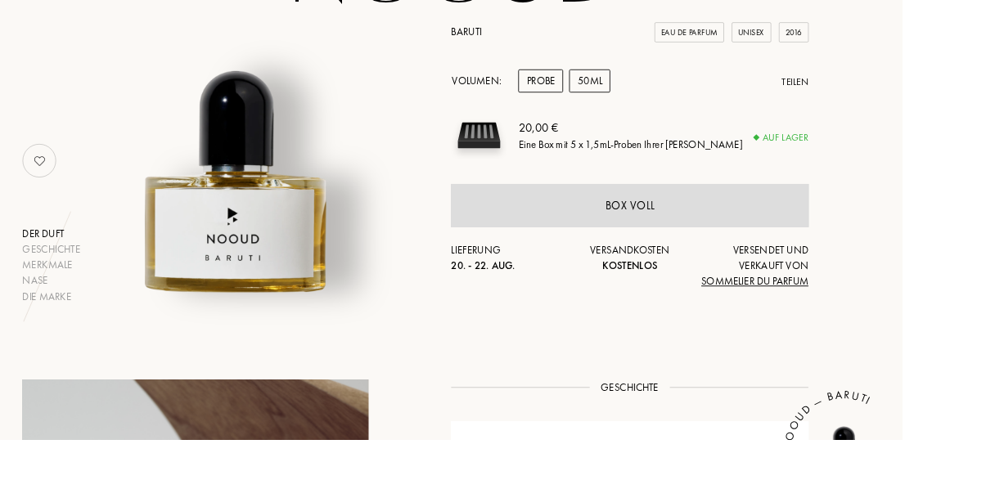
click at [653, 94] on div "50mL" at bounding box center [644, 88] width 45 height 25
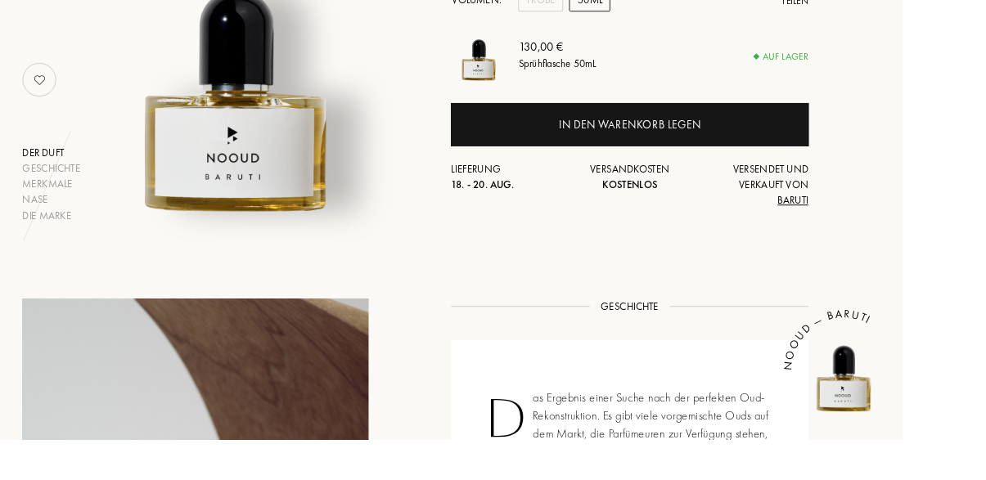
scroll to position [0, 0]
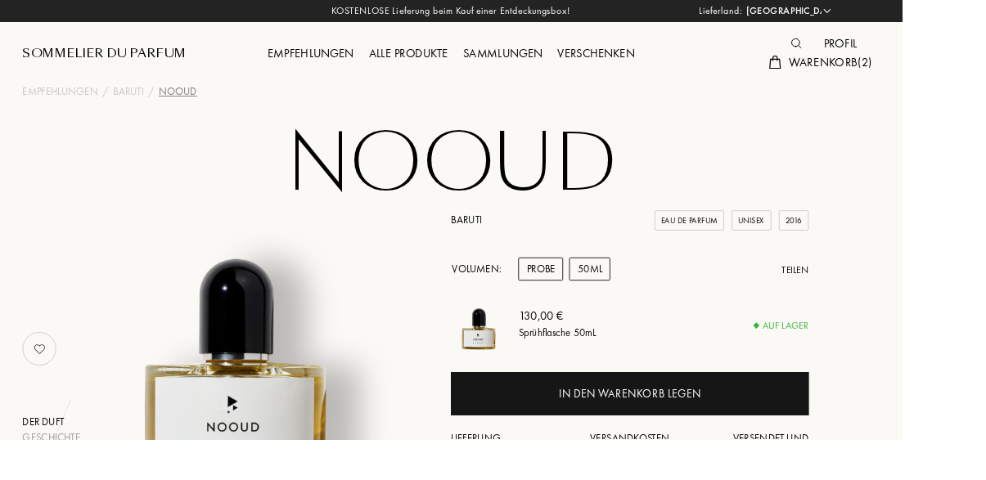
click at [584, 290] on div "Probe" at bounding box center [590, 293] width 49 height 25
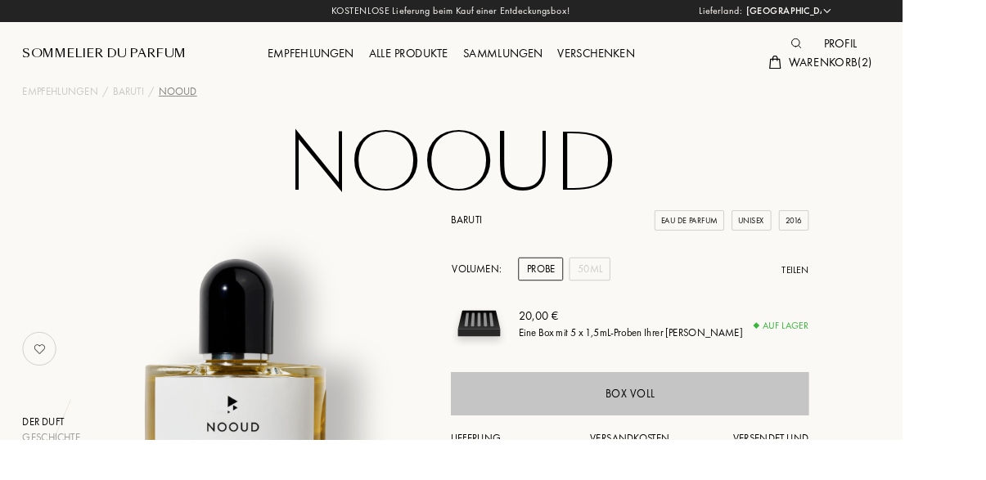
click at [580, 417] on div "Box voll" at bounding box center [688, 430] width 390 height 47
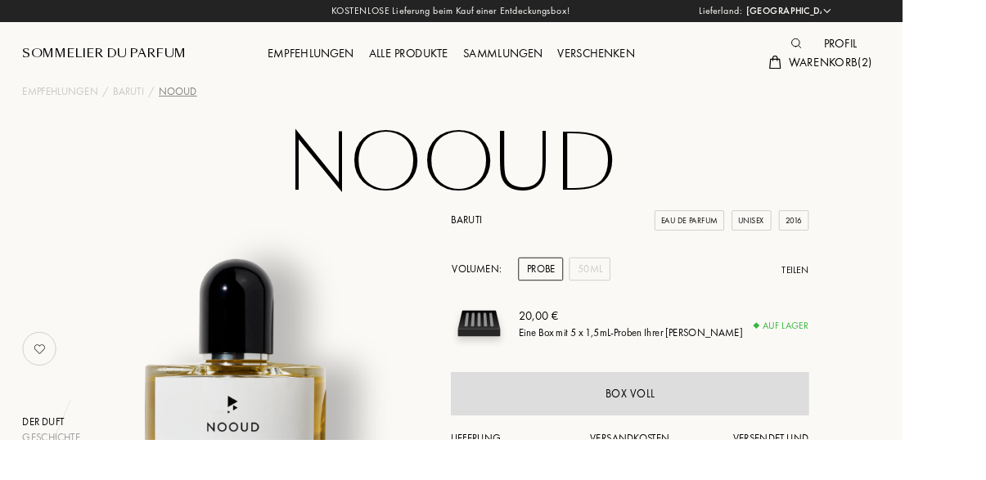
click at [927, 69] on span "Warenkorb ( 2 )" at bounding box center [908, 68] width 92 height 17
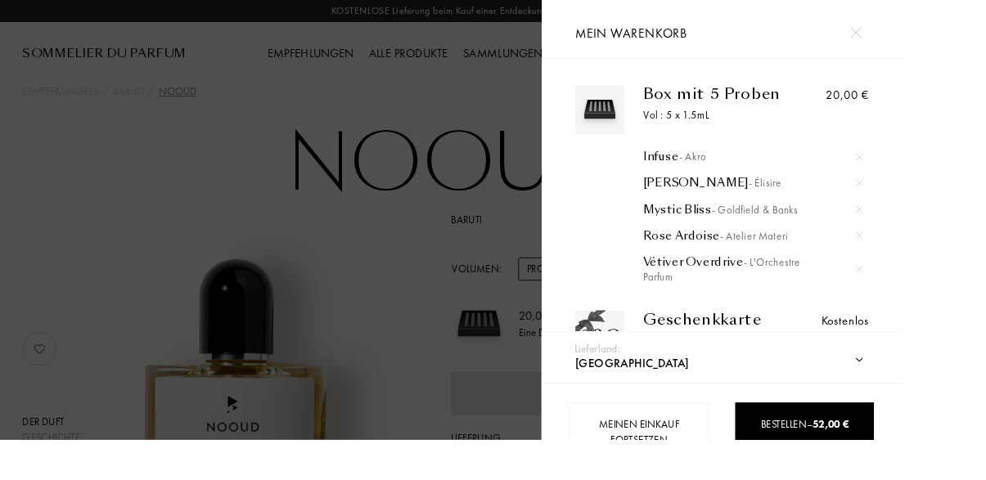
click at [943, 173] on img at bounding box center [939, 172] width 8 height 8
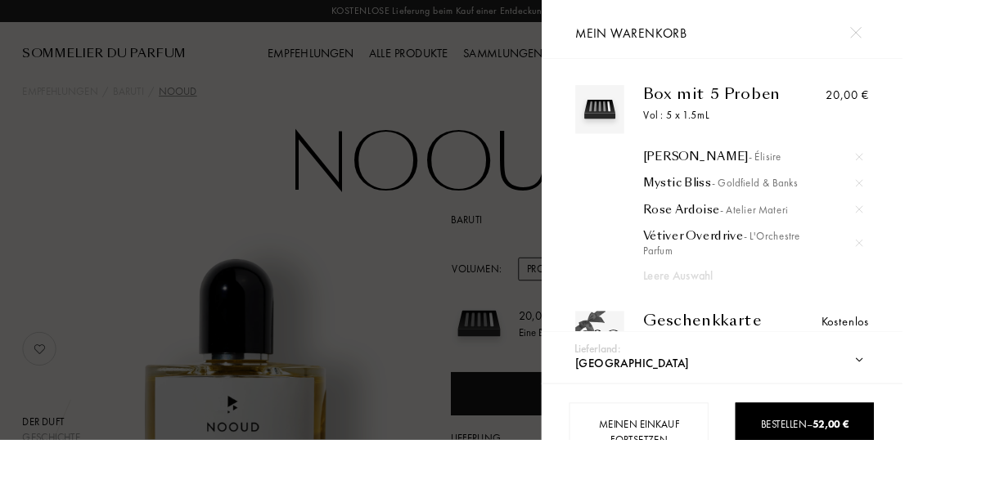
click at [951, 160] on div at bounding box center [938, 172] width 25 height 25
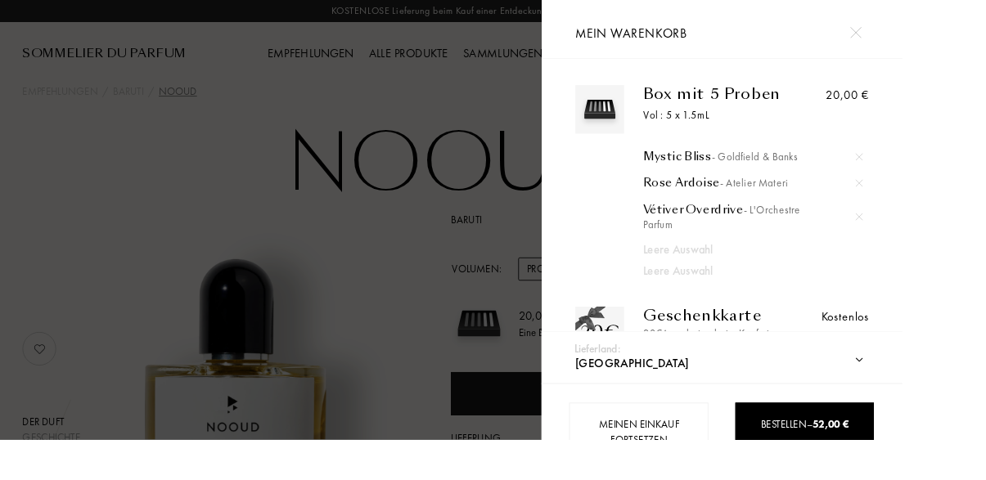
click at [951, 164] on div at bounding box center [938, 172] width 25 height 25
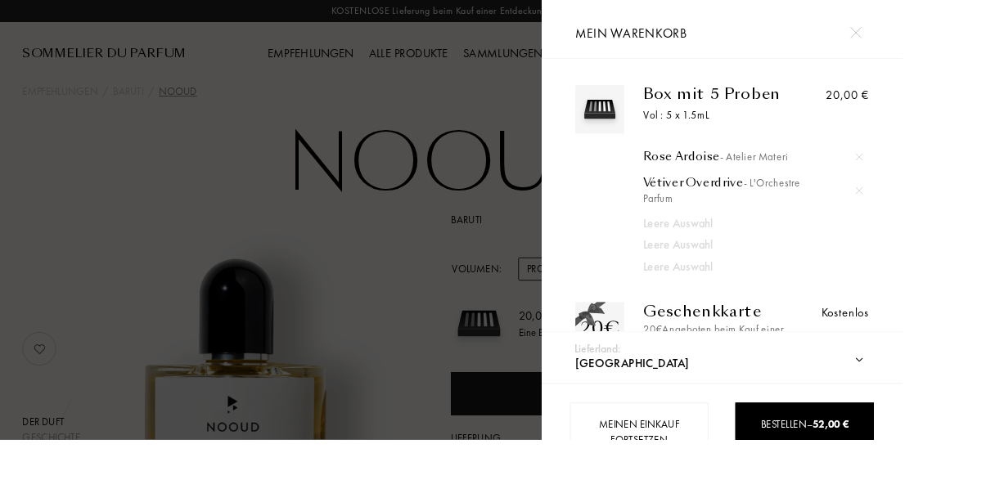
click at [951, 166] on div at bounding box center [938, 172] width 25 height 25
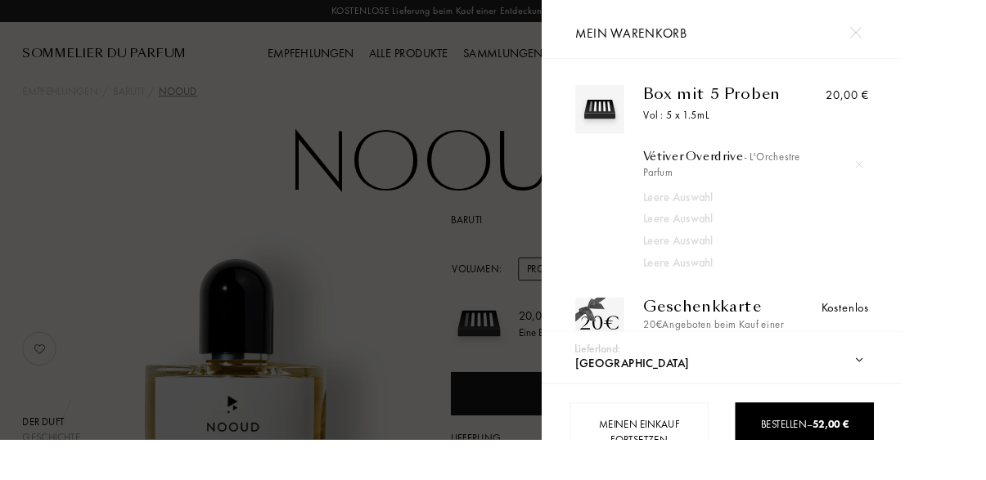
click at [943, 182] on img at bounding box center [939, 180] width 8 height 8
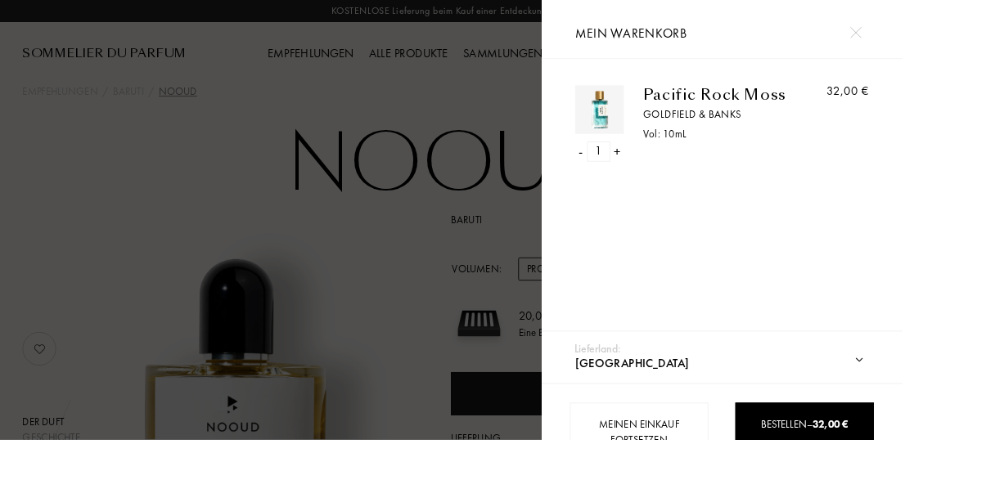
click at [804, 113] on div "Pacific Rock Moss" at bounding box center [785, 103] width 167 height 20
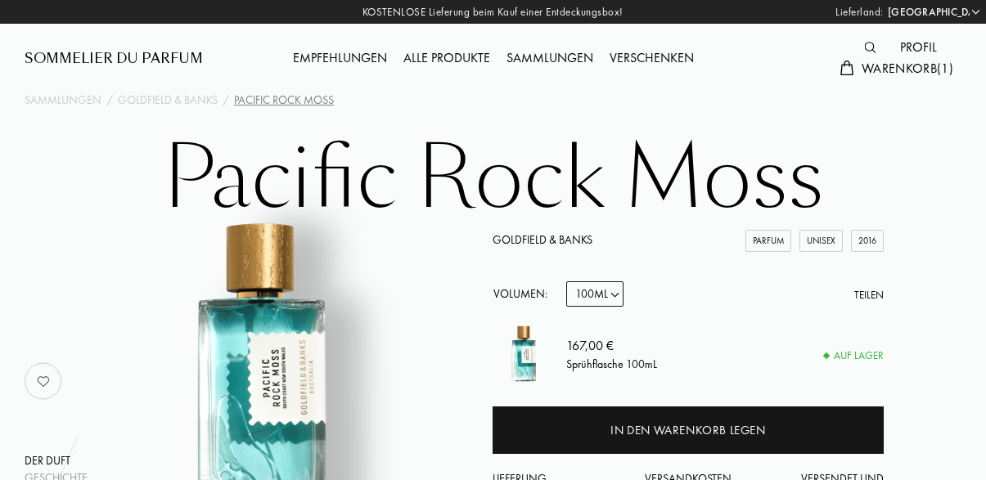
select select "DE"
select select "3"
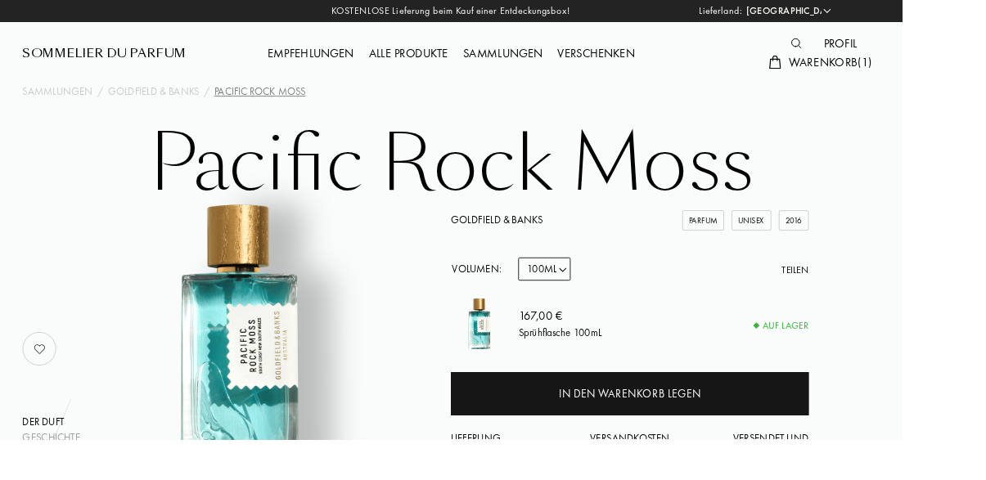
click at [623, 288] on select "Probe 10mL 50mL 100mL" at bounding box center [594, 293] width 57 height 25
select select "1"
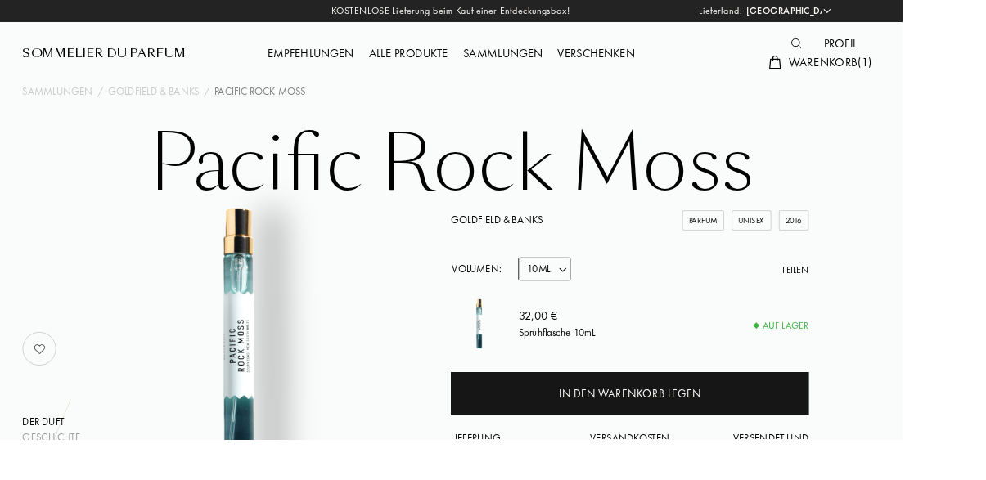
click at [363, 50] on div "Empfehlungen" at bounding box center [340, 58] width 110 height 21
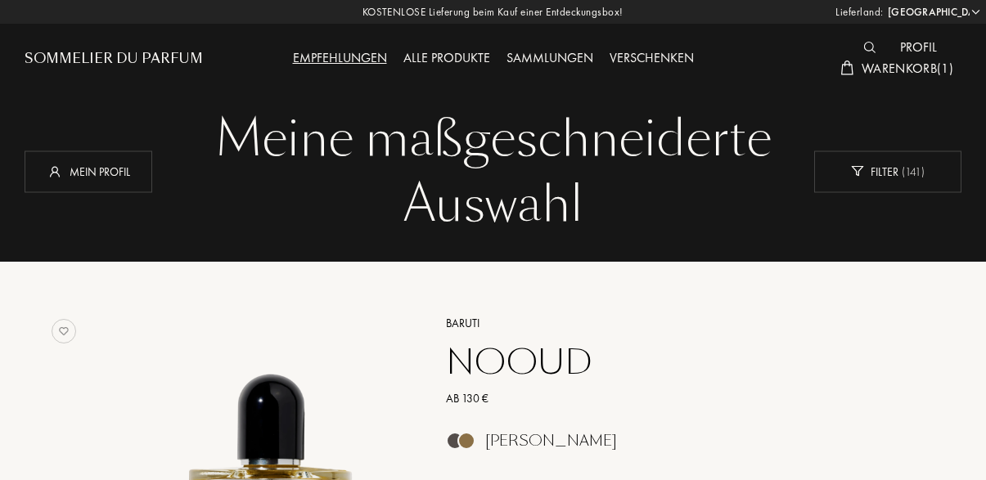
select select "DE"
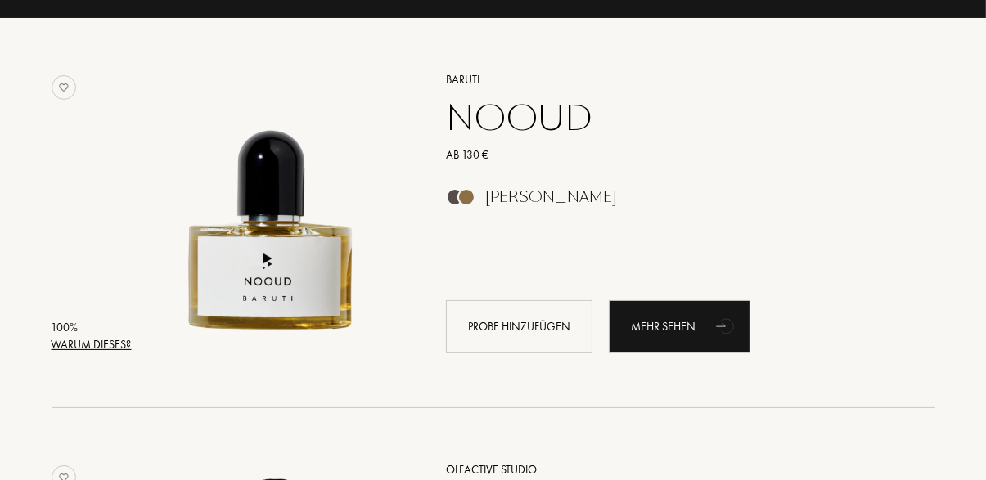
scroll to position [245, 0]
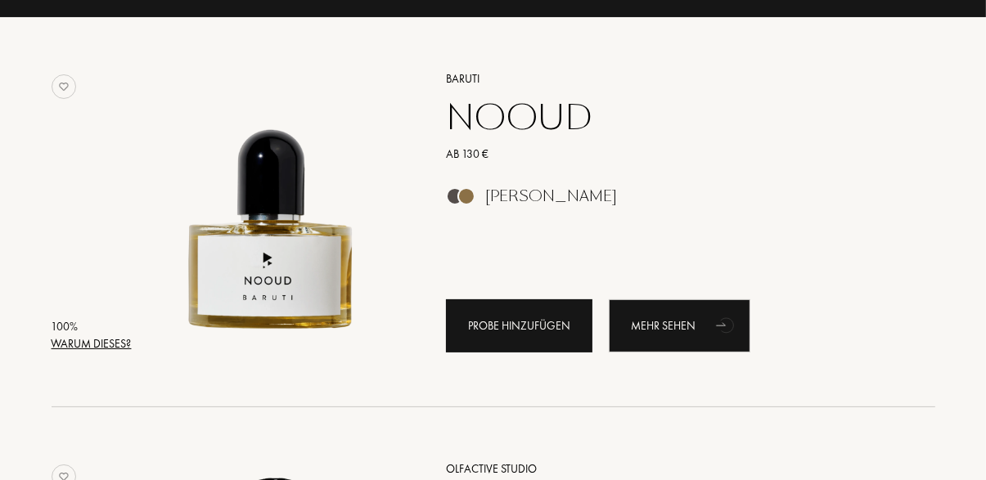
click at [533, 323] on div "Probe hinzufügen" at bounding box center [519, 326] width 146 height 53
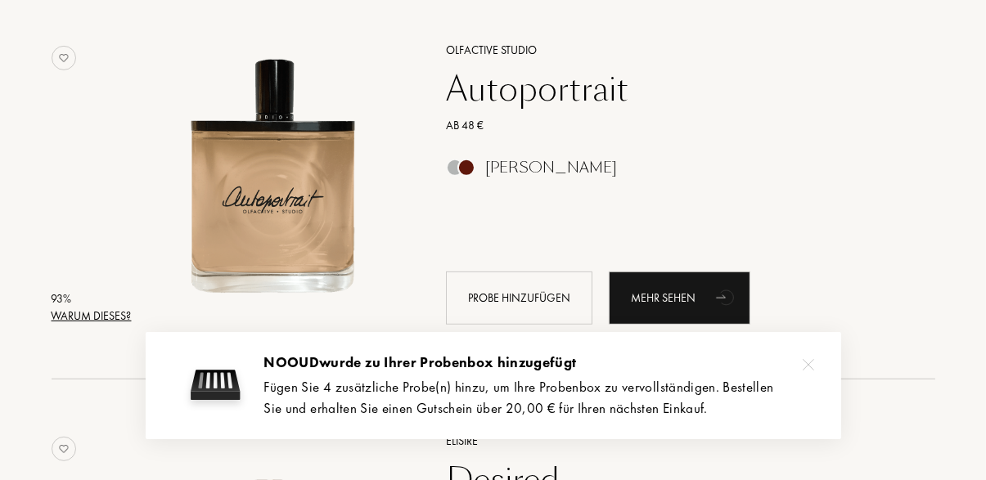
scroll to position [663, 0]
click at [94, 319] on div "Warum dieses?" at bounding box center [92, 317] width 80 height 17
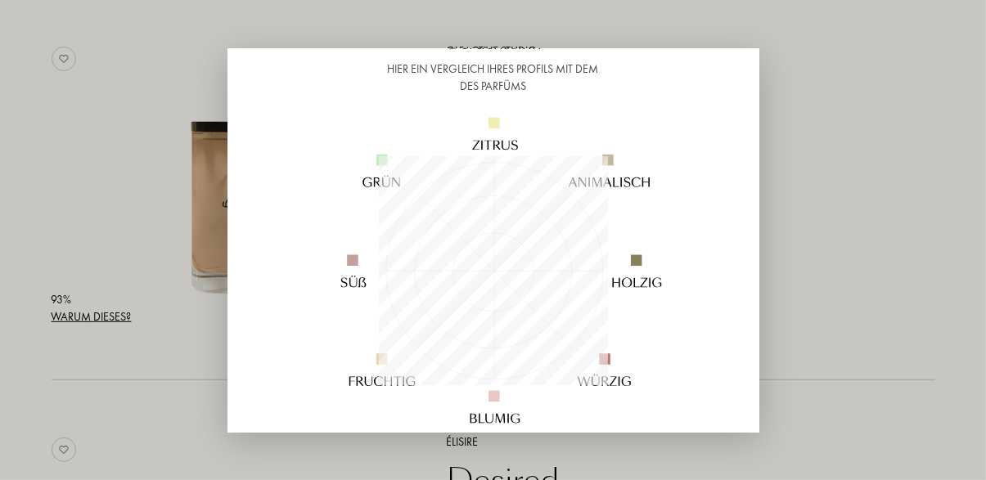
scroll to position [0, 0]
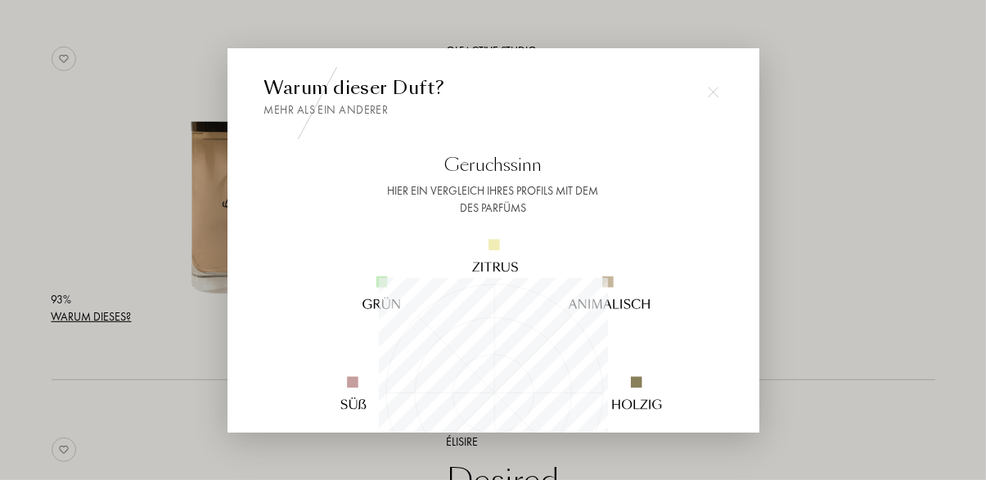
click at [724, 92] on div at bounding box center [713, 92] width 33 height 33
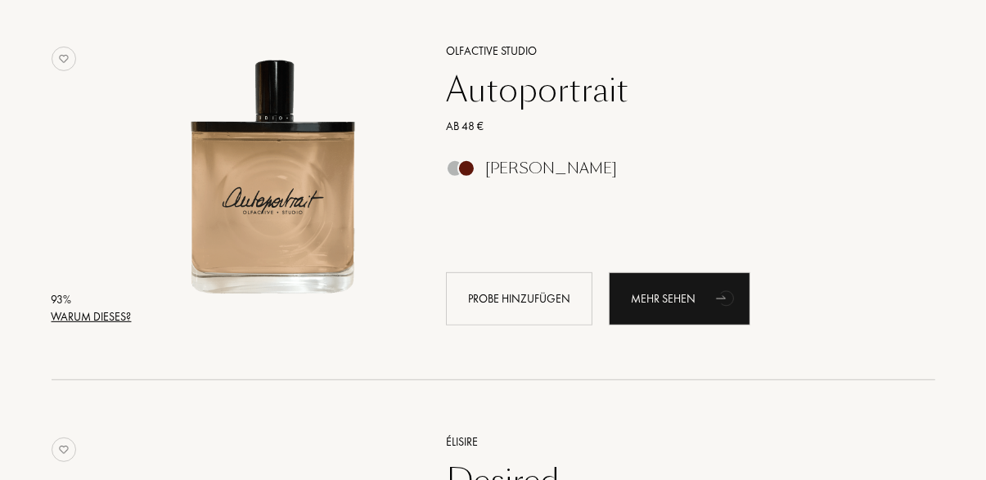
click at [542, 78] on div "Autoportrait" at bounding box center [672, 89] width 477 height 39
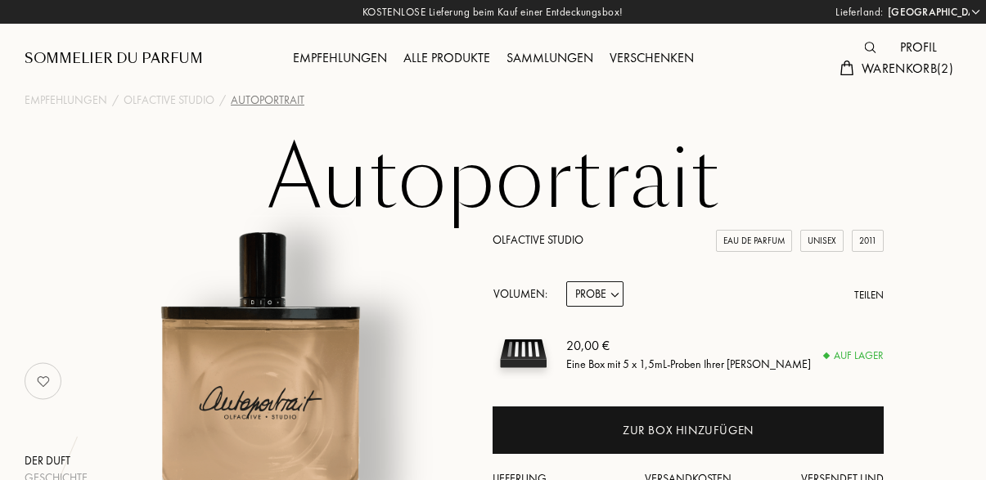
select select "DE"
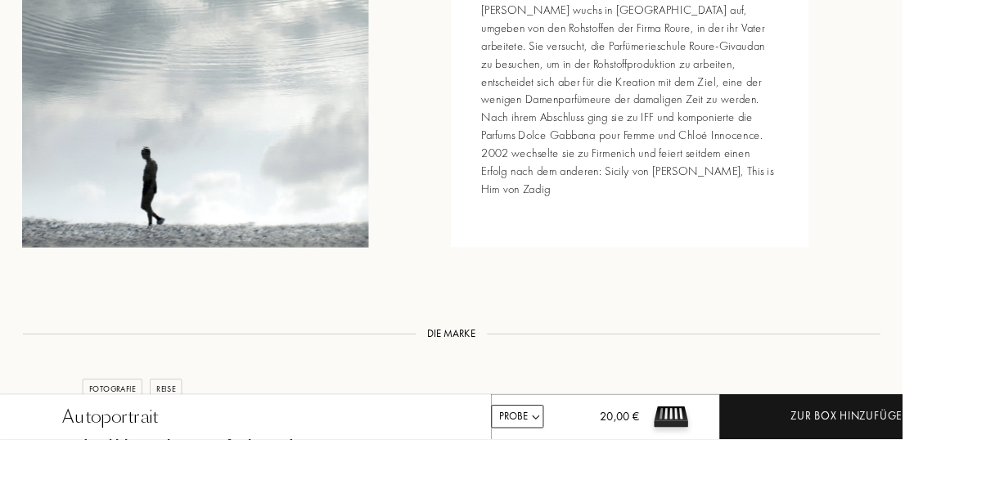
scroll to position [1898, 0]
